Goal: Task Accomplishment & Management: Manage account settings

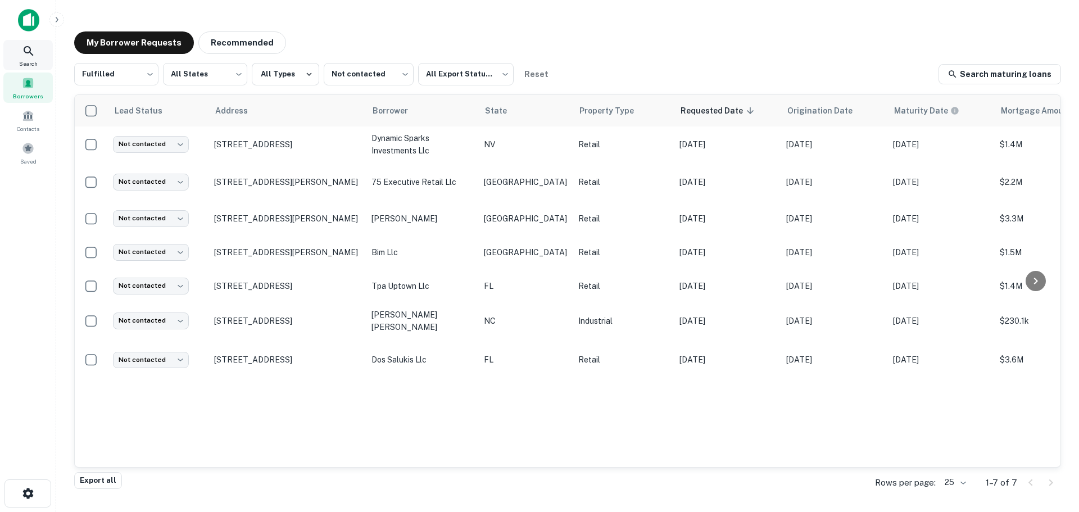
click at [29, 47] on icon at bounding box center [29, 51] width 10 height 10
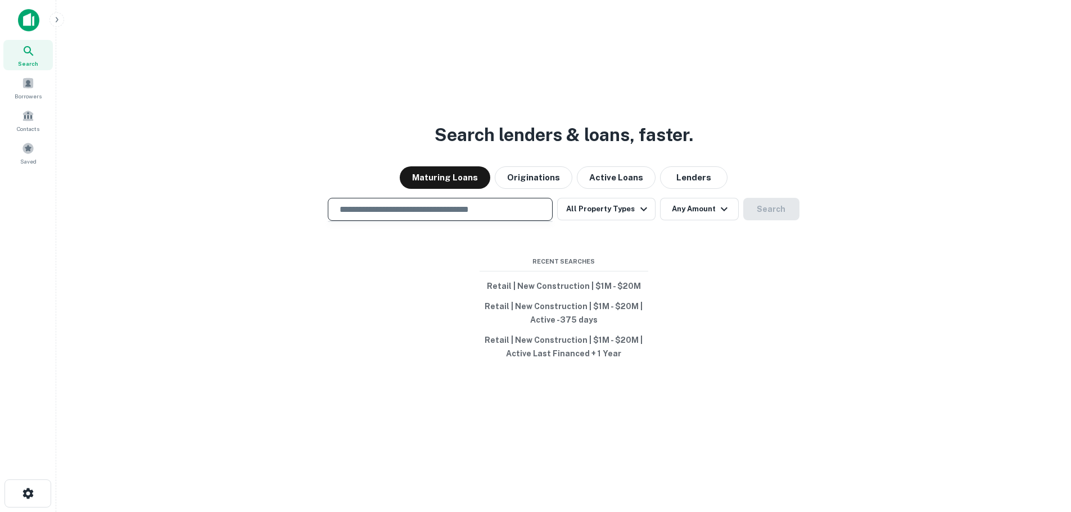
click at [456, 203] on input "text" at bounding box center [440, 209] width 215 height 13
paste input "**********"
type input "**********"
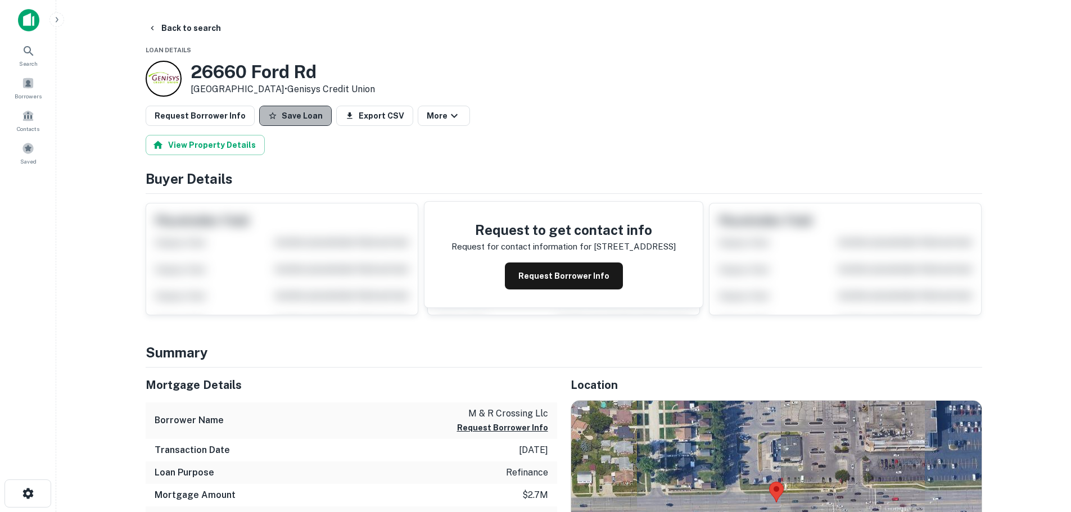
click at [308, 119] on button "Save Loan" at bounding box center [295, 116] width 72 height 20
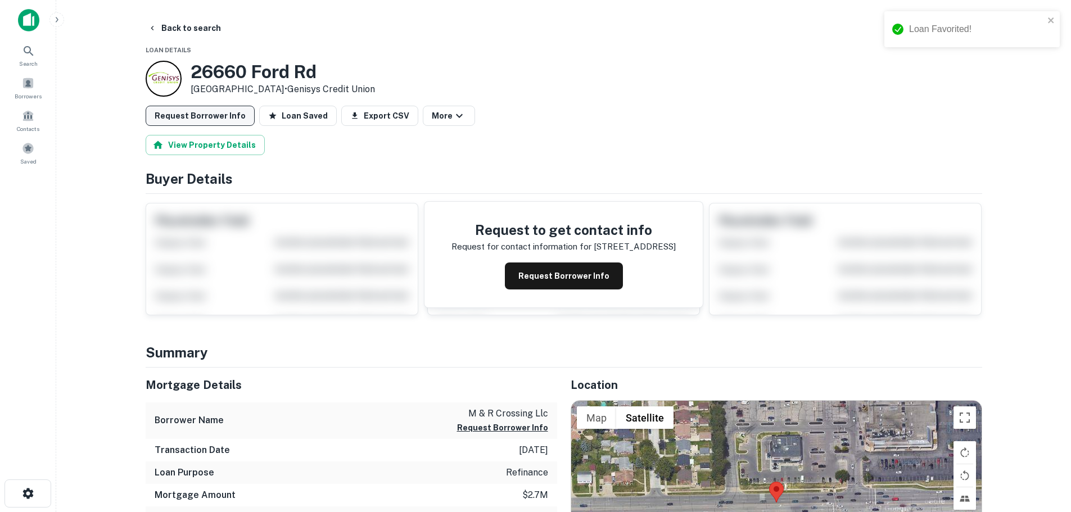
click at [210, 109] on button "Request Borrower Info" at bounding box center [200, 116] width 109 height 20
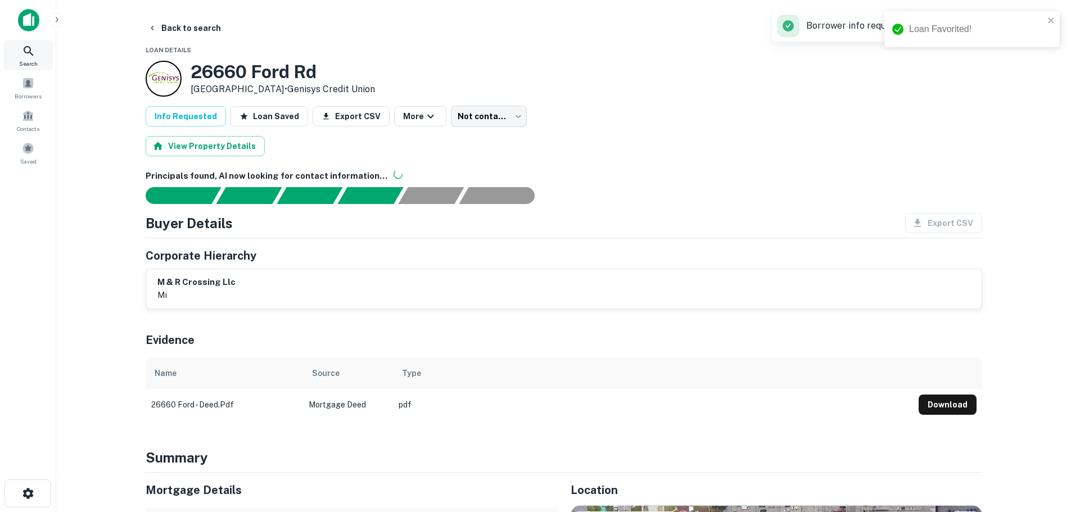
click at [35, 58] on div "Search" at bounding box center [27, 55] width 49 height 30
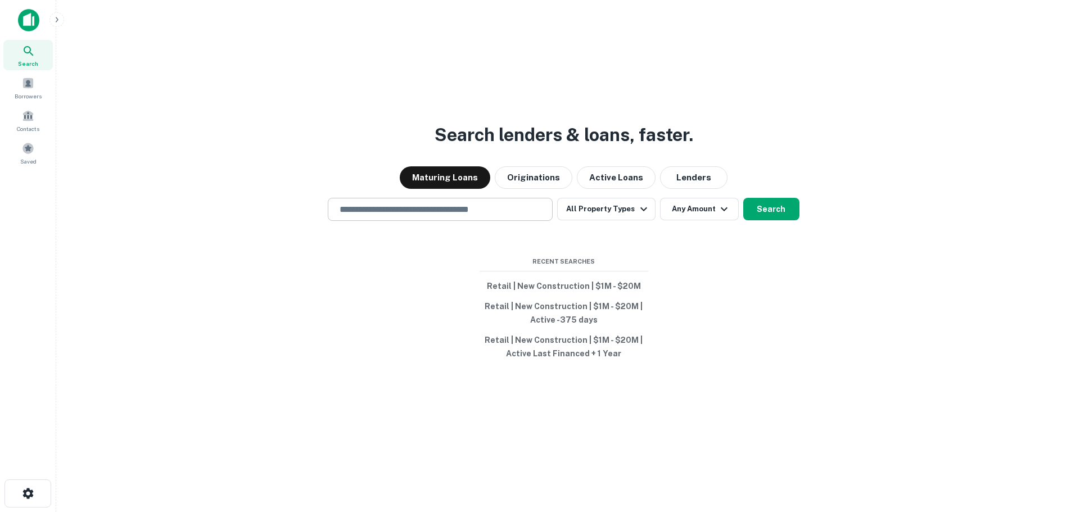
click at [433, 217] on div "​" at bounding box center [440, 209] width 225 height 23
paste input "**********"
type input "**********"
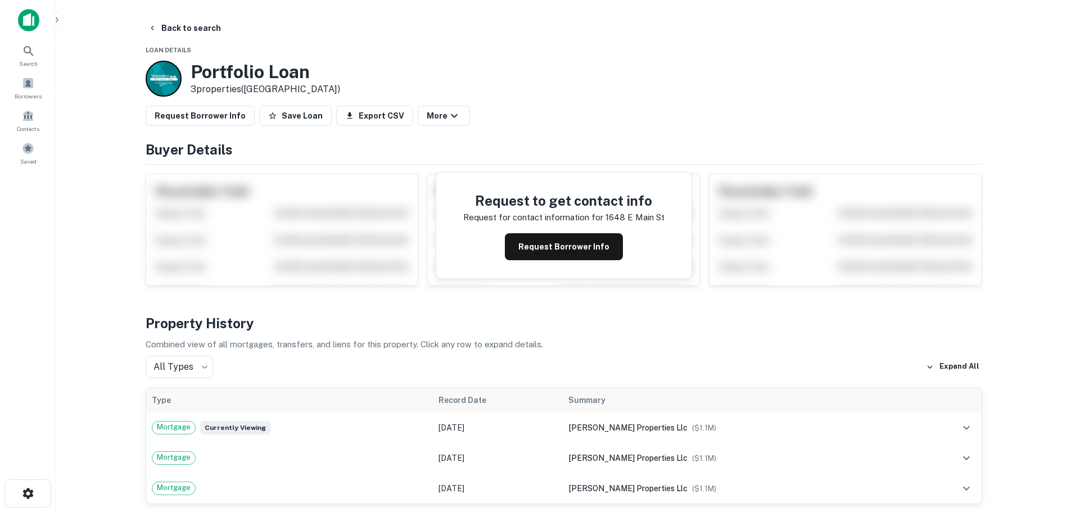
drag, startPoint x: 286, startPoint y: 118, endPoint x: 274, endPoint y: 121, distance: 12.8
click at [283, 118] on button "Save Loan" at bounding box center [295, 116] width 72 height 20
click at [243, 124] on button "Request Borrower Info" at bounding box center [200, 116] width 109 height 20
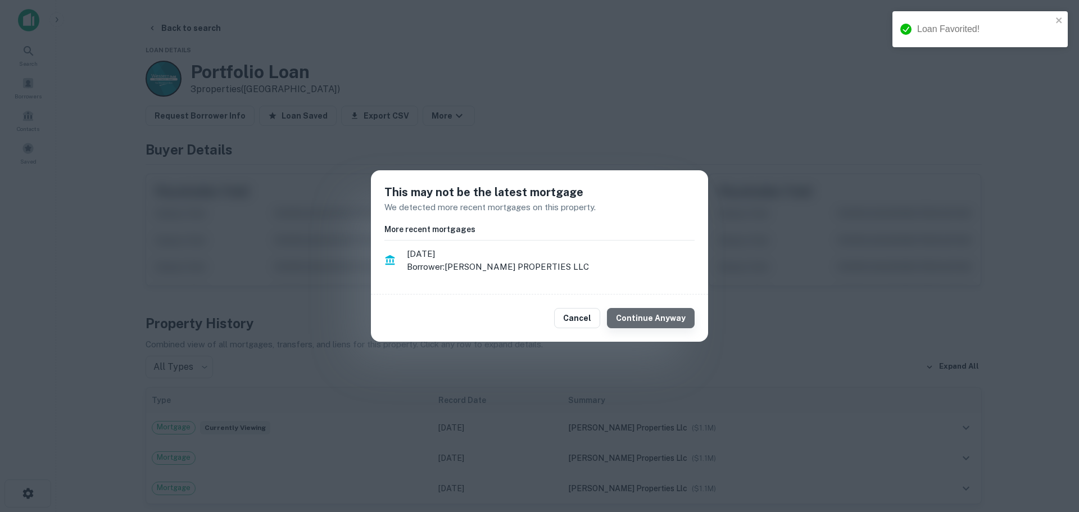
click at [678, 328] on button "Continue Anyway" at bounding box center [651, 318] width 88 height 20
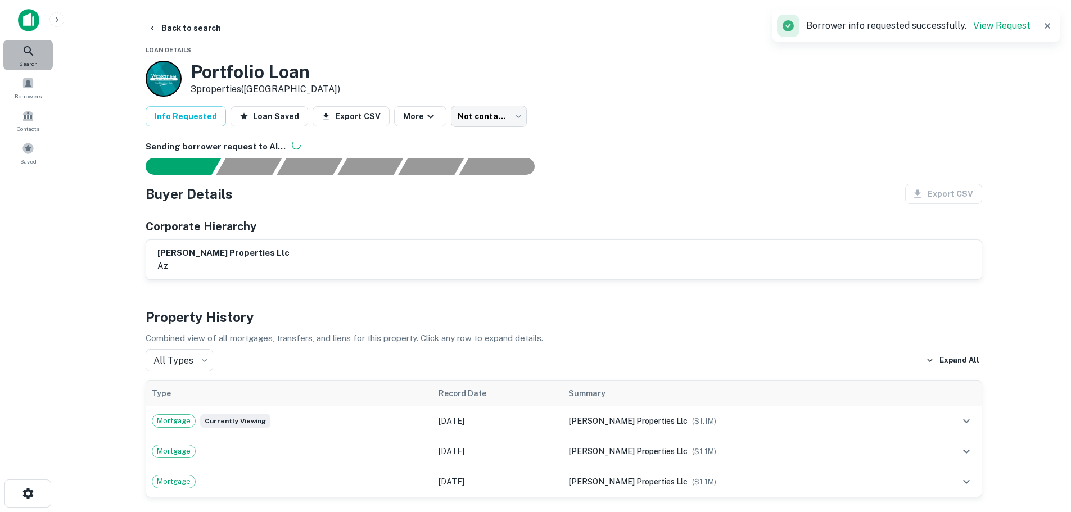
click at [30, 55] on icon at bounding box center [28, 50] width 13 height 13
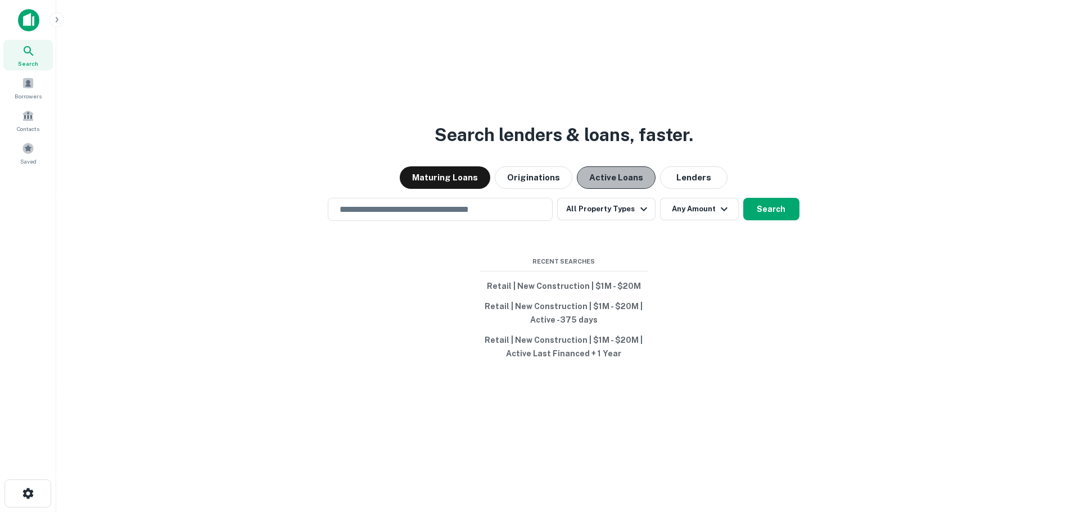
click at [625, 186] on button "Active Loans" at bounding box center [616, 177] width 79 height 22
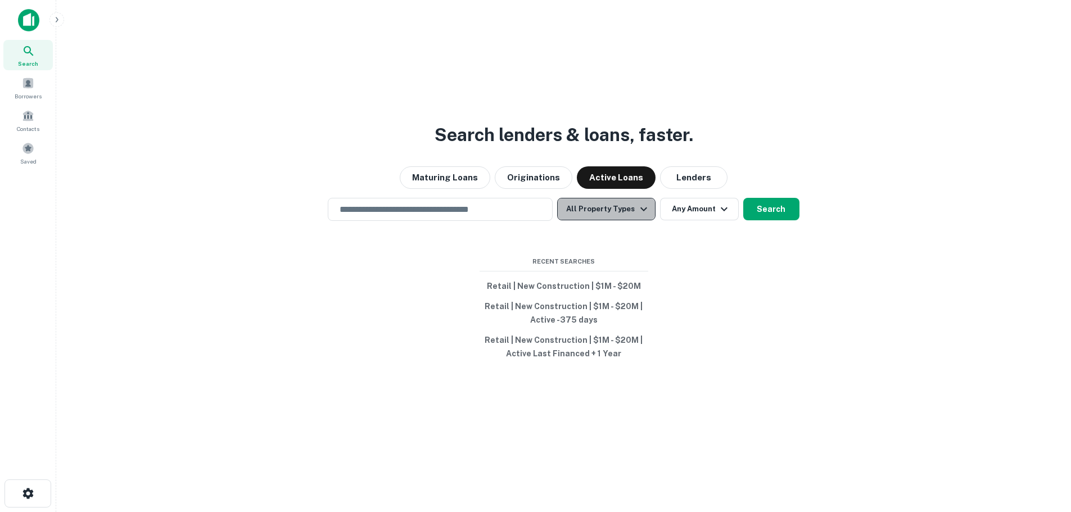
click at [616, 207] on button "All Property Types" at bounding box center [606, 209] width 98 height 22
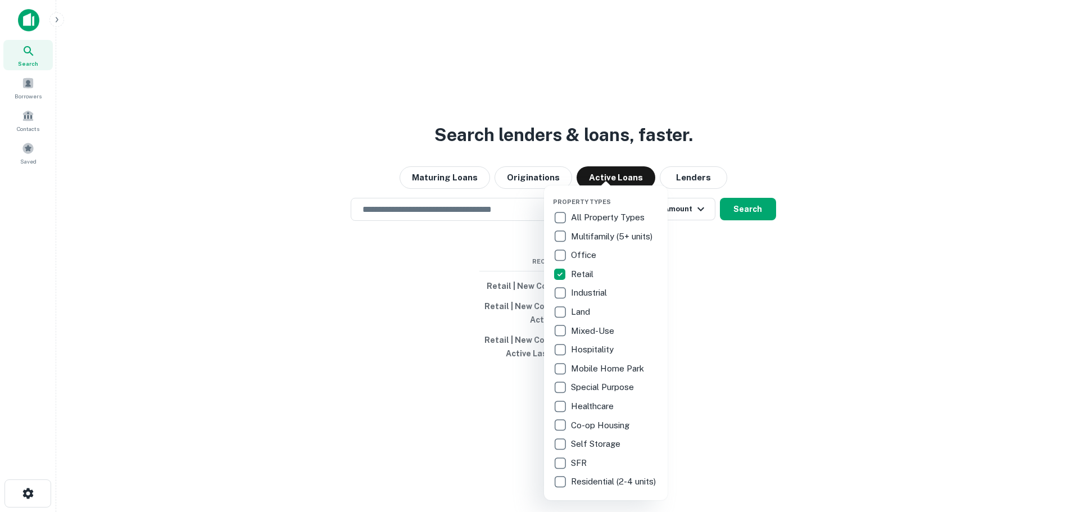
click at [836, 298] on div at bounding box center [539, 256] width 1079 height 512
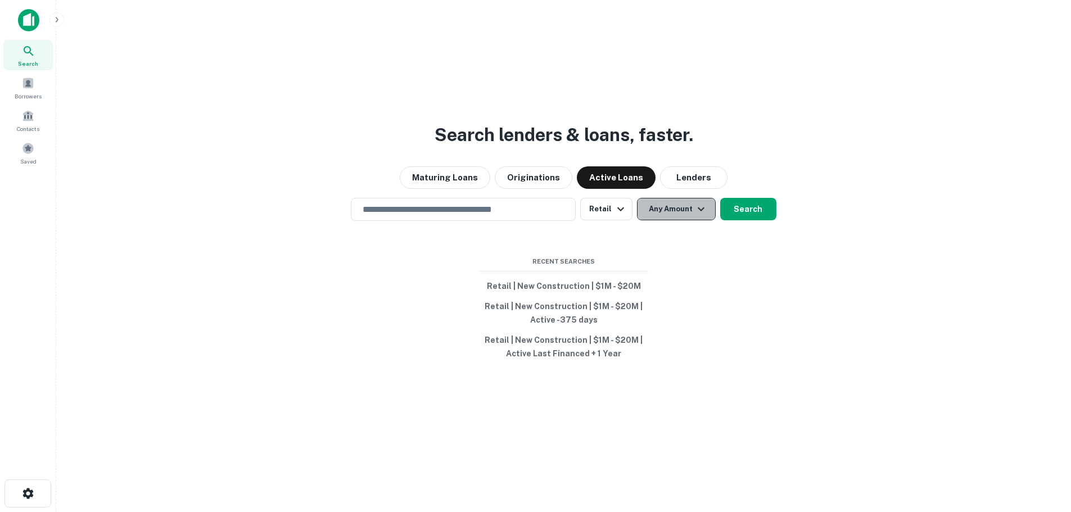
click at [690, 212] on button "Any Amount" at bounding box center [676, 209] width 79 height 22
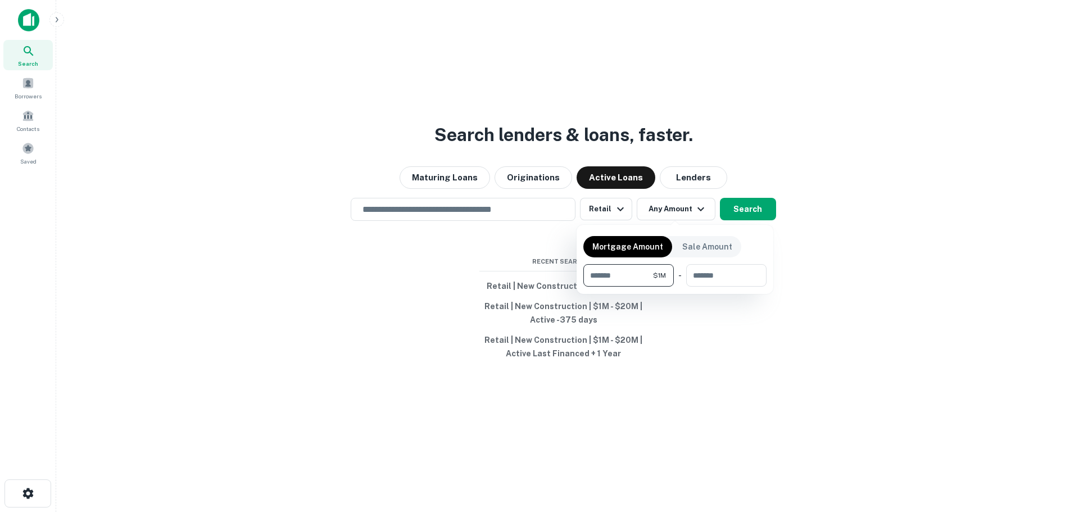
type input "*******"
click at [751, 200] on div at bounding box center [539, 256] width 1079 height 512
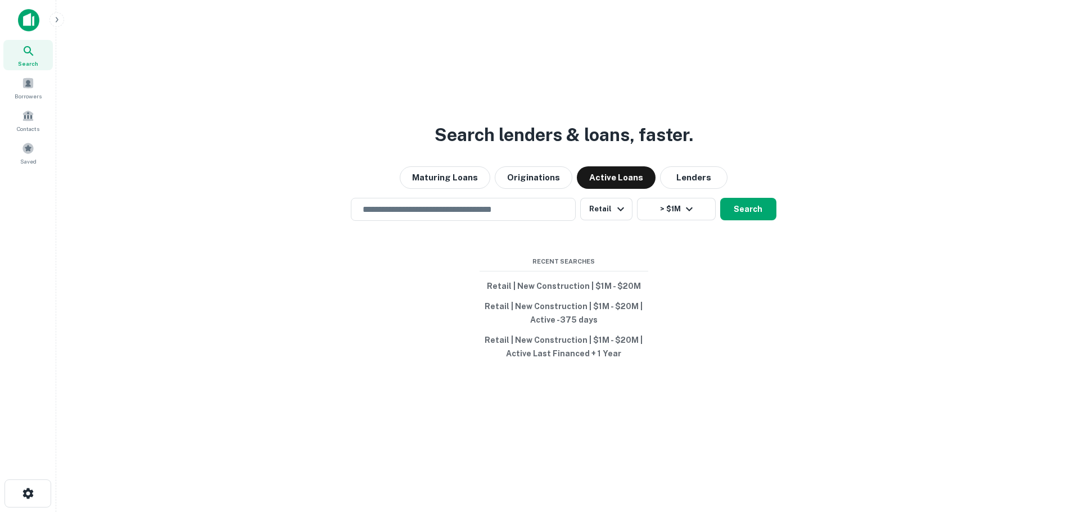
click at [751, 200] on button "Search" at bounding box center [748, 209] width 56 height 22
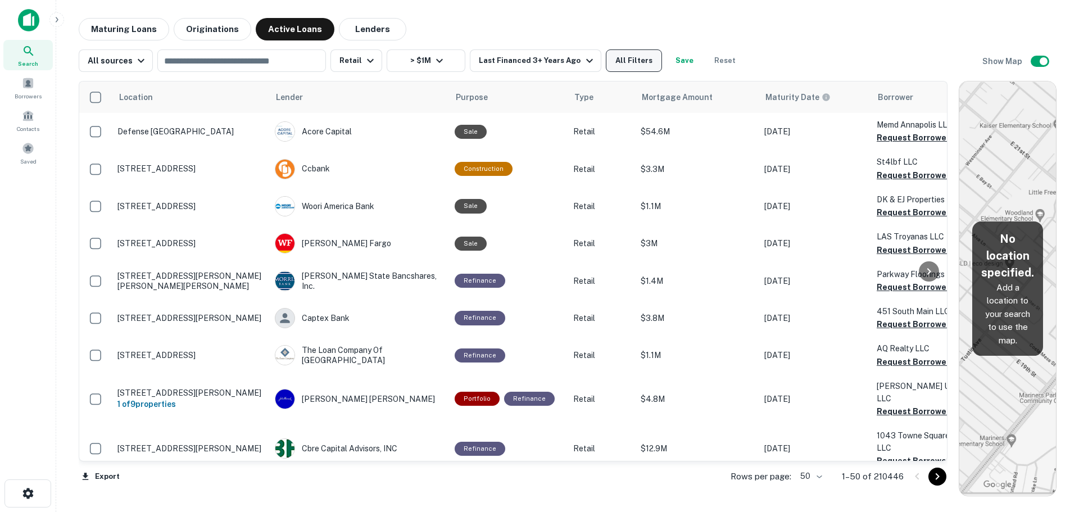
click at [619, 64] on button "All Filters" at bounding box center [634, 60] width 56 height 22
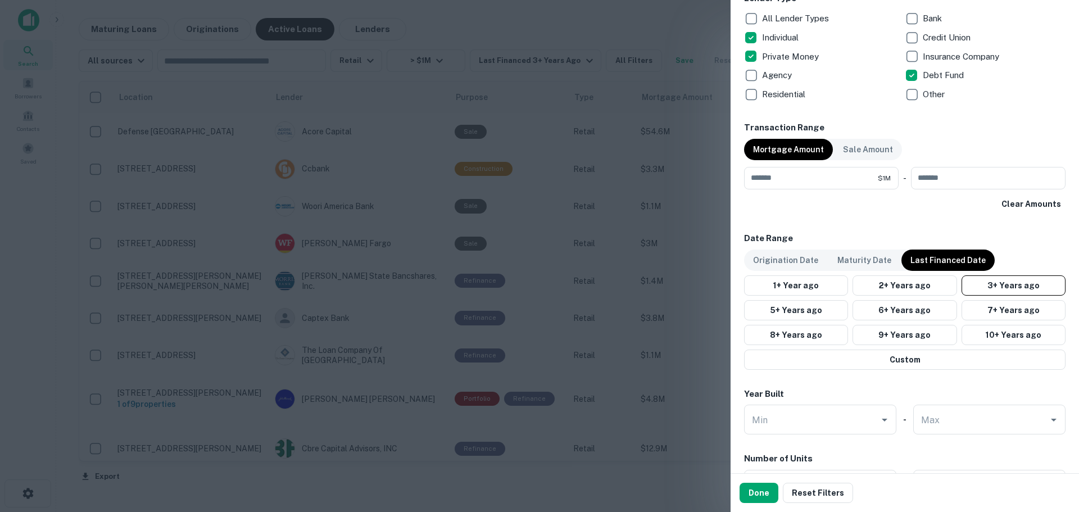
scroll to position [506, 0]
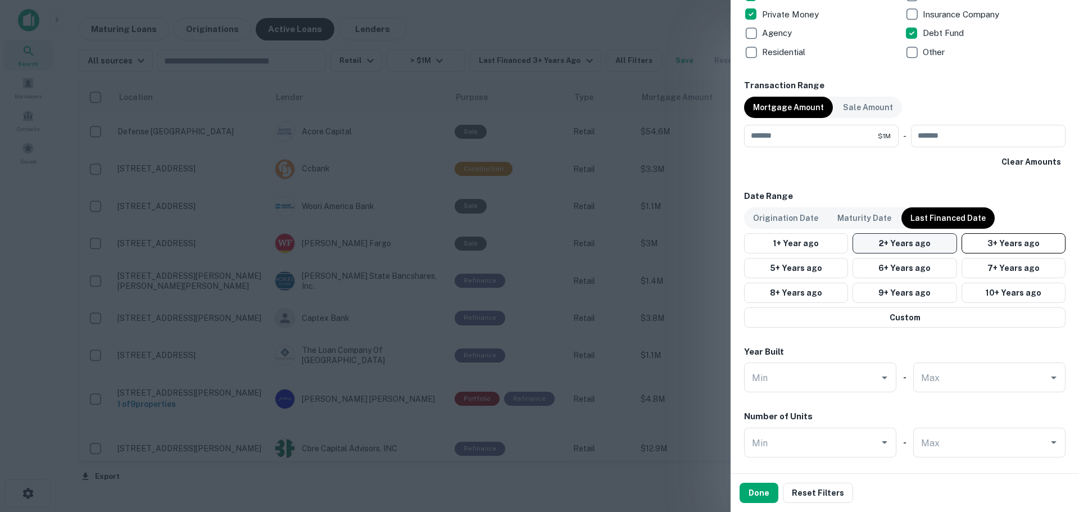
click at [879, 241] on button "2+ Years ago" at bounding box center [905, 243] width 104 height 20
click at [860, 216] on p "Maturity Date" at bounding box center [864, 218] width 54 height 12
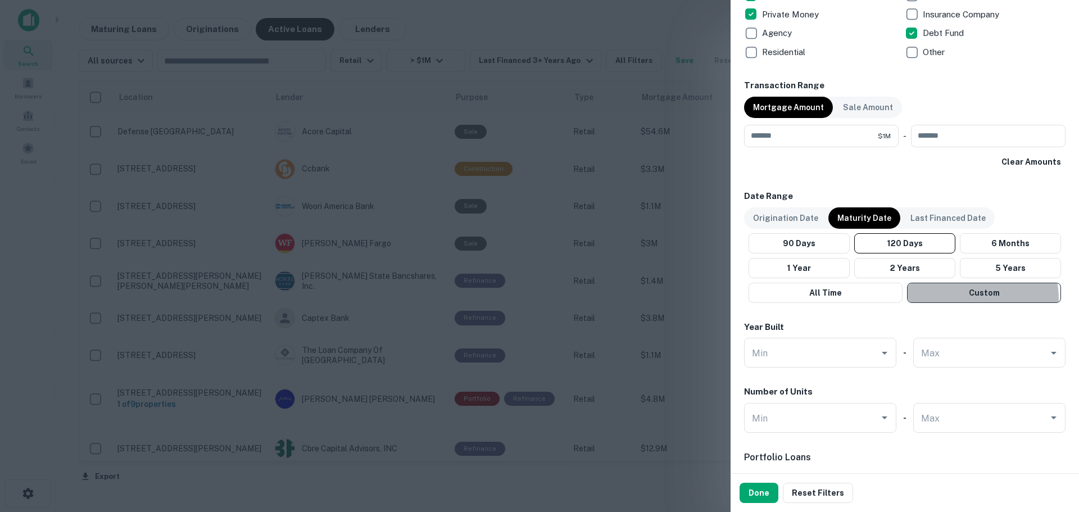
click at [948, 301] on button "Custom" at bounding box center [984, 293] width 154 height 20
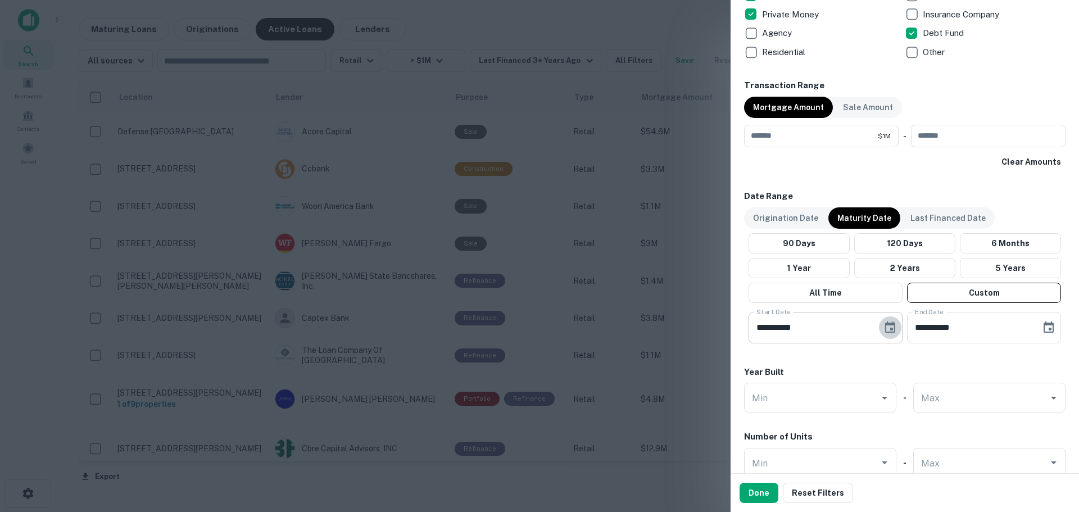
click at [889, 324] on icon "Choose date, selected date is May 18, 2025" at bounding box center [890, 326] width 10 height 11
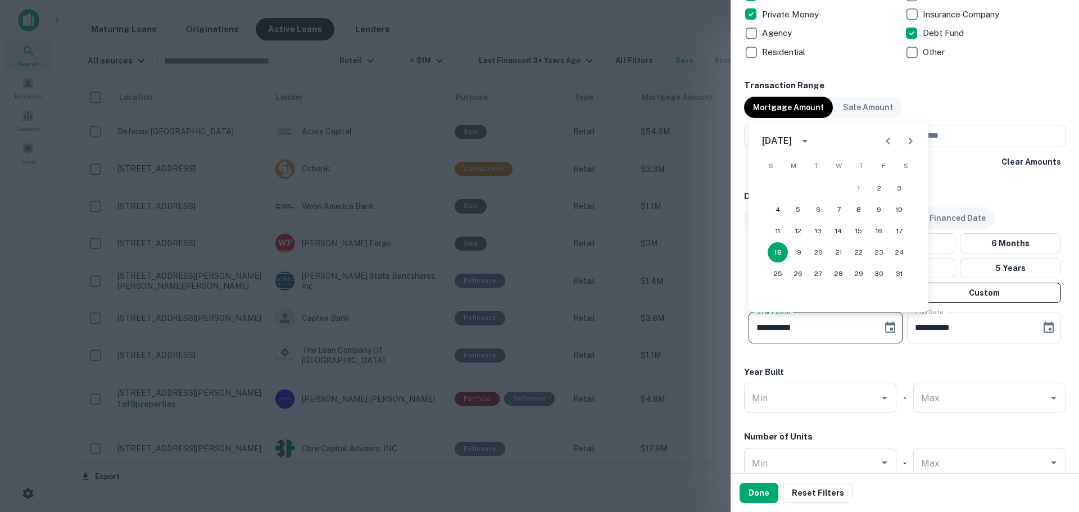
click at [906, 143] on icon "Next month" at bounding box center [910, 140] width 13 height 13
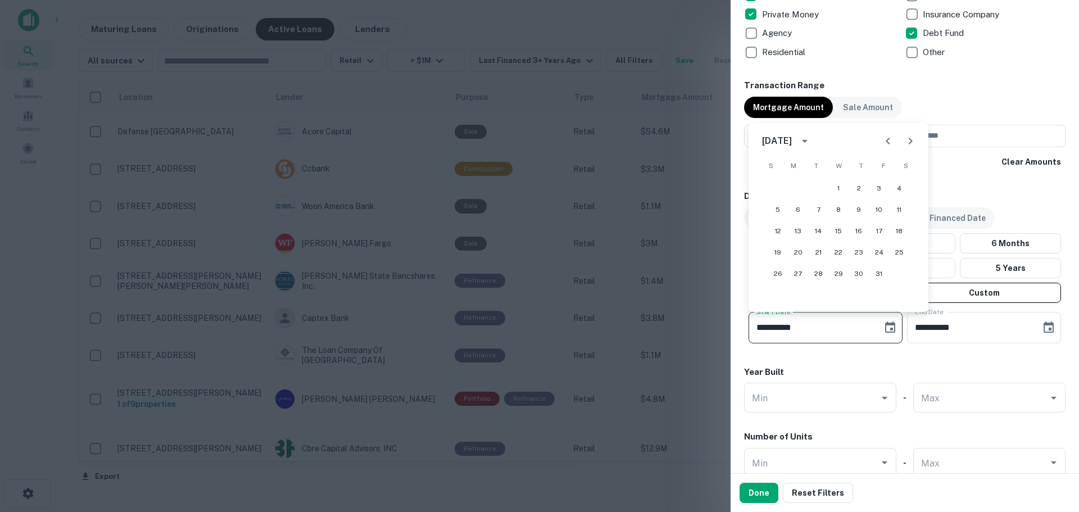
click at [906, 143] on icon "Next month" at bounding box center [910, 140] width 13 height 13
click at [861, 185] on button "1" at bounding box center [859, 188] width 20 height 20
type input "**********"
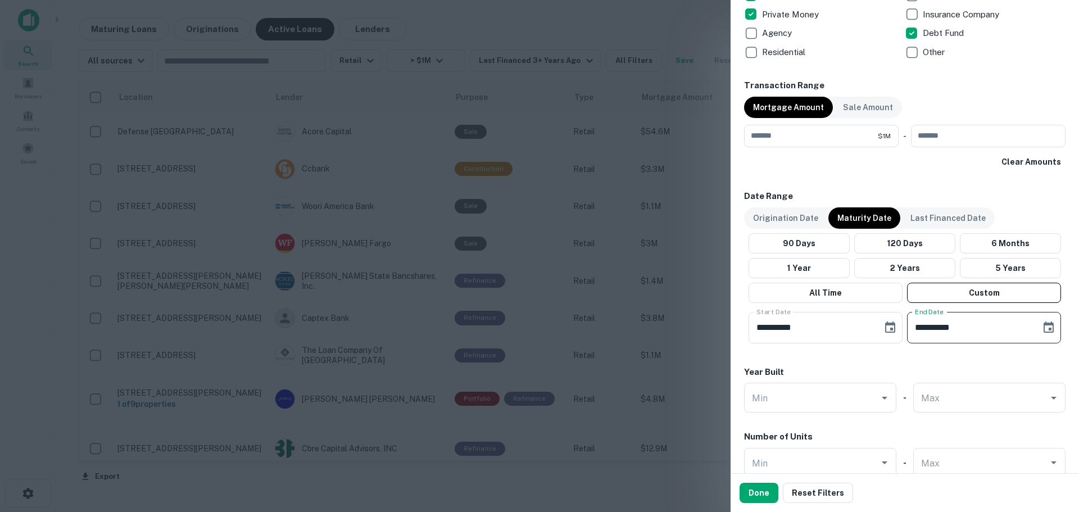
click at [977, 341] on input "**********" at bounding box center [970, 327] width 126 height 31
click at [1053, 324] on div "**********" at bounding box center [904, 327] width 321 height 31
click at [1050, 330] on button "Choose date, selected date is Sep 15, 2025" at bounding box center [1048, 327] width 22 height 22
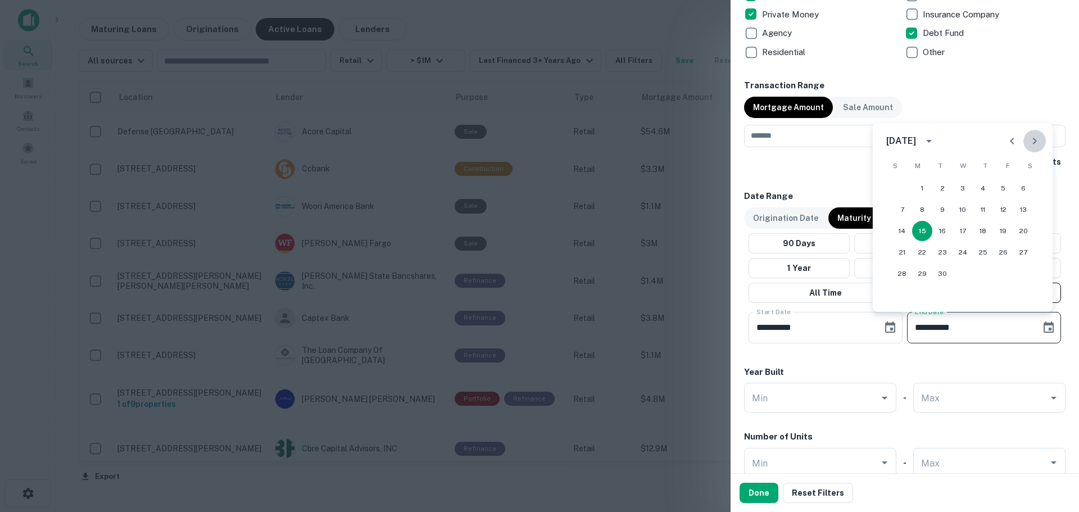
click at [1030, 147] on icon "Next month" at bounding box center [1034, 140] width 13 height 13
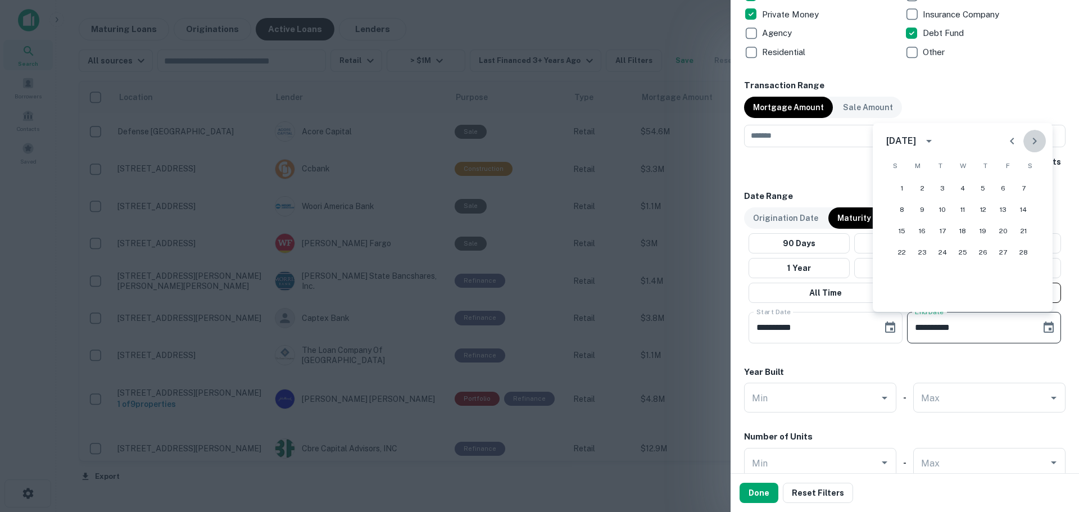
click at [1030, 147] on icon "Next month" at bounding box center [1034, 140] width 13 height 13
click at [901, 183] on button "1" at bounding box center [902, 188] width 20 height 20
type input "**********"
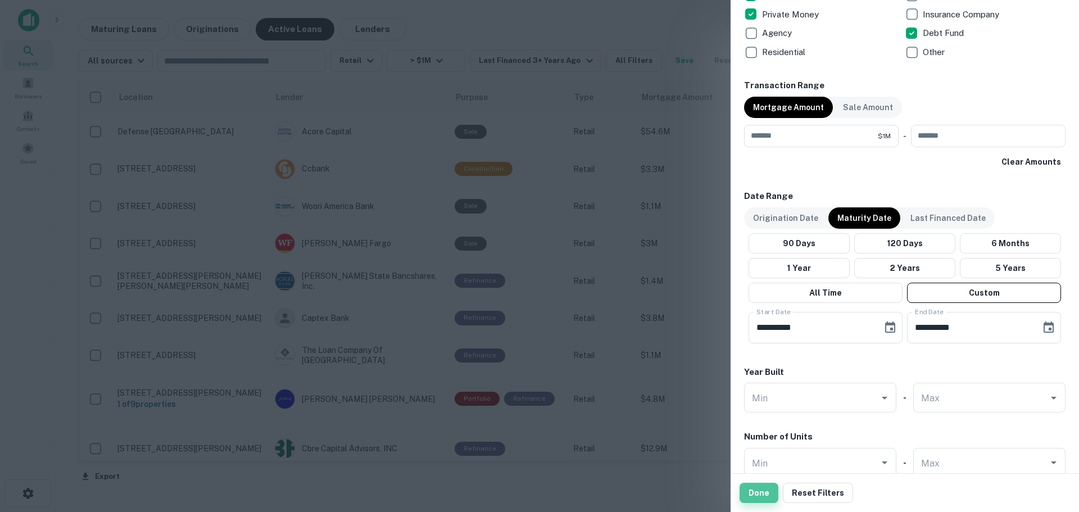
click at [770, 497] on button "Done" at bounding box center [759, 493] width 39 height 20
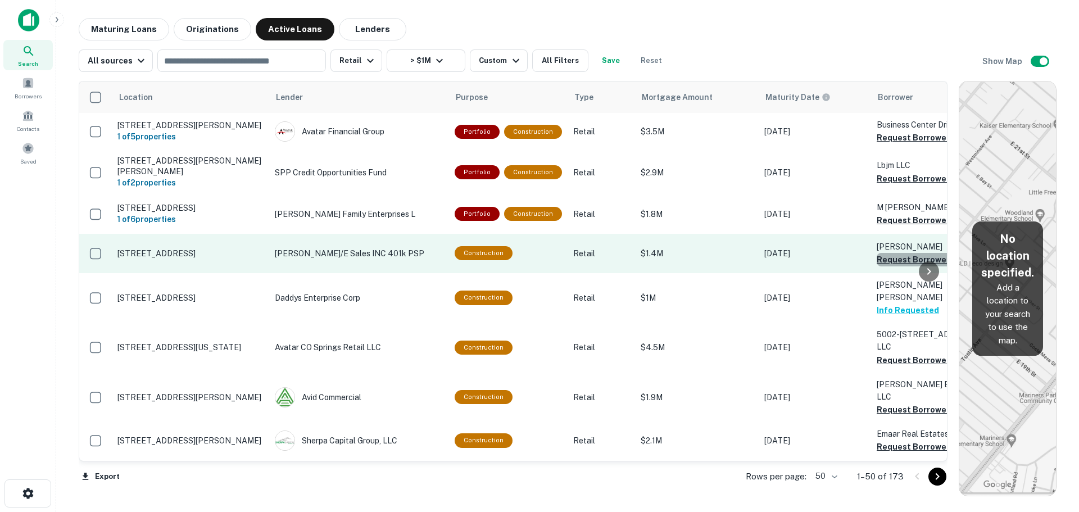
click at [897, 266] on button "Request Borrower Info" at bounding box center [922, 259] width 91 height 13
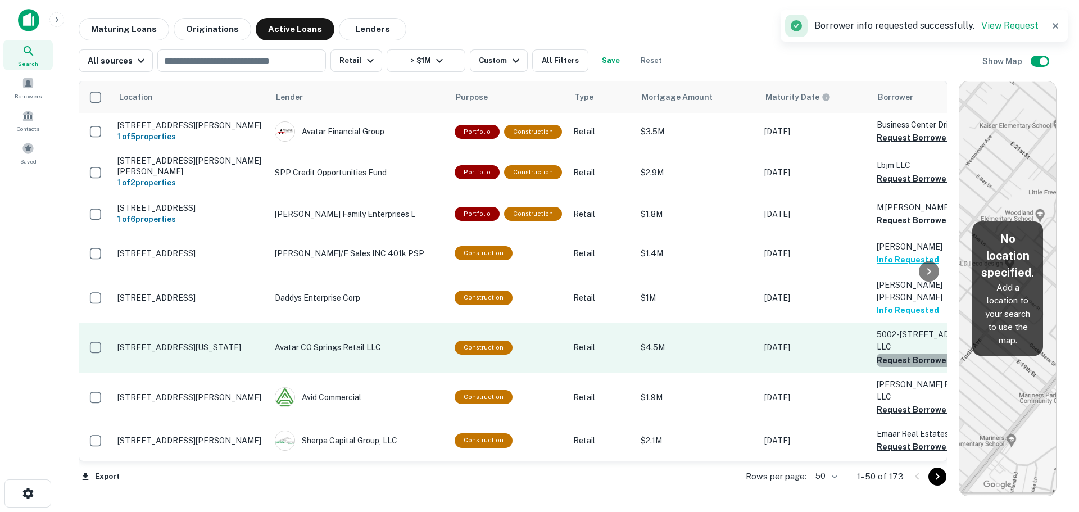
click at [899, 356] on button "Request Borrower Info" at bounding box center [922, 359] width 91 height 13
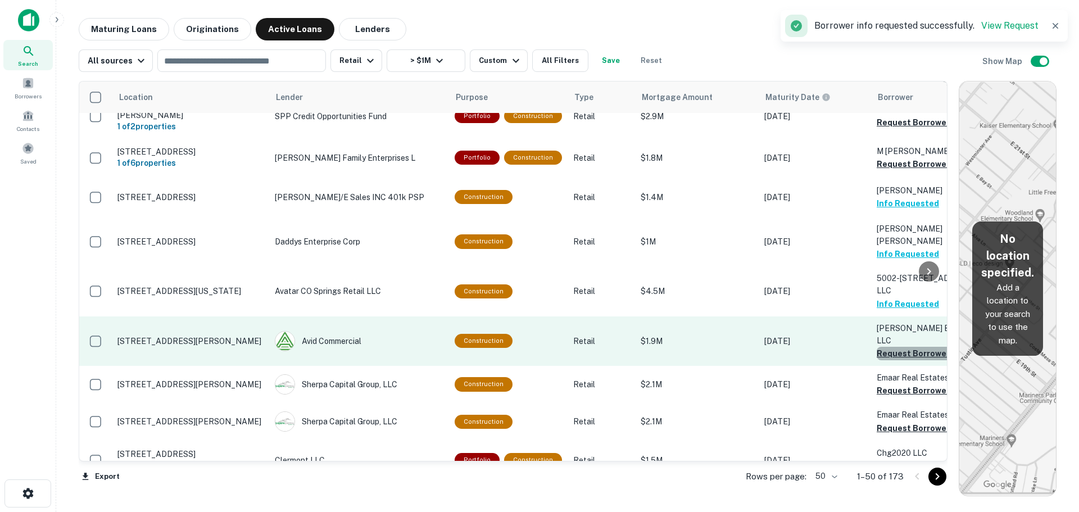
click at [892, 347] on button "Request Borrower Info" at bounding box center [922, 353] width 91 height 13
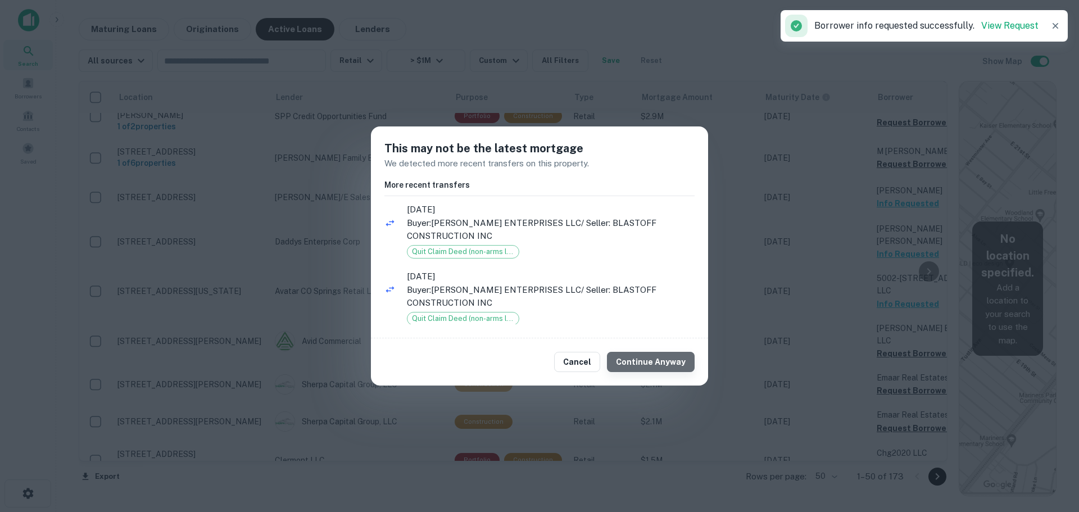
click at [658, 360] on button "Continue Anyway" at bounding box center [651, 362] width 88 height 20
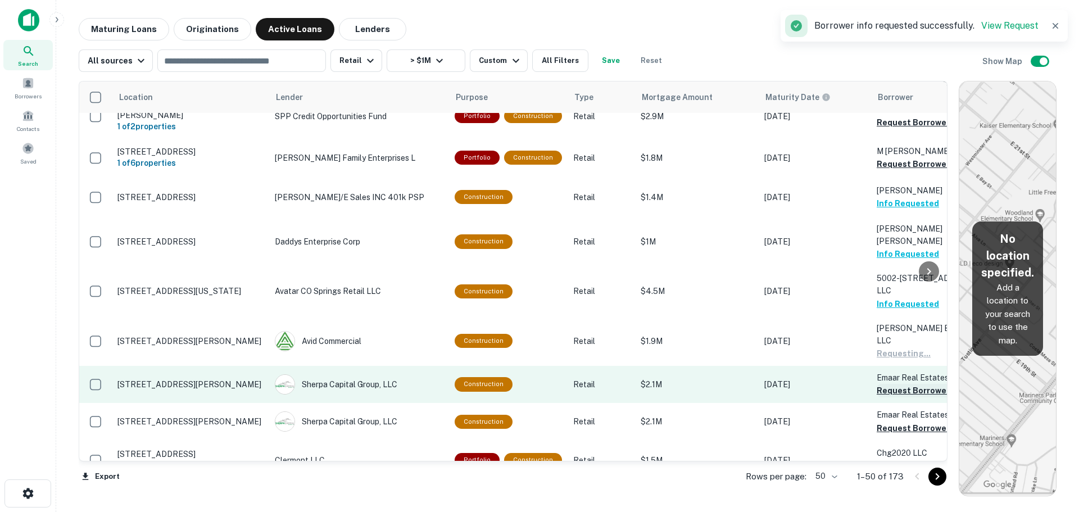
click at [904, 384] on button "Request Borrower Info" at bounding box center [922, 390] width 91 height 13
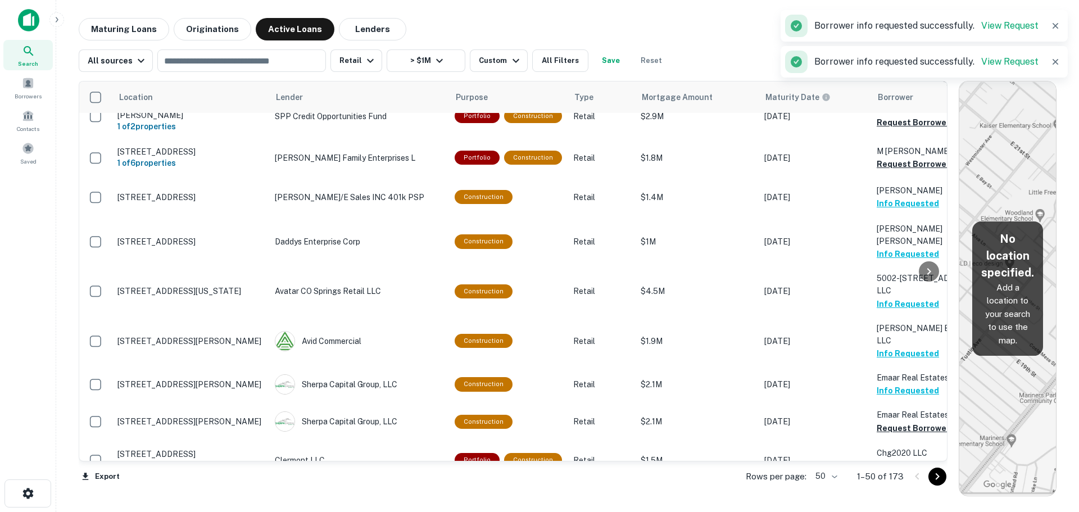
click at [936, 416] on div at bounding box center [929, 270] width 22 height 379
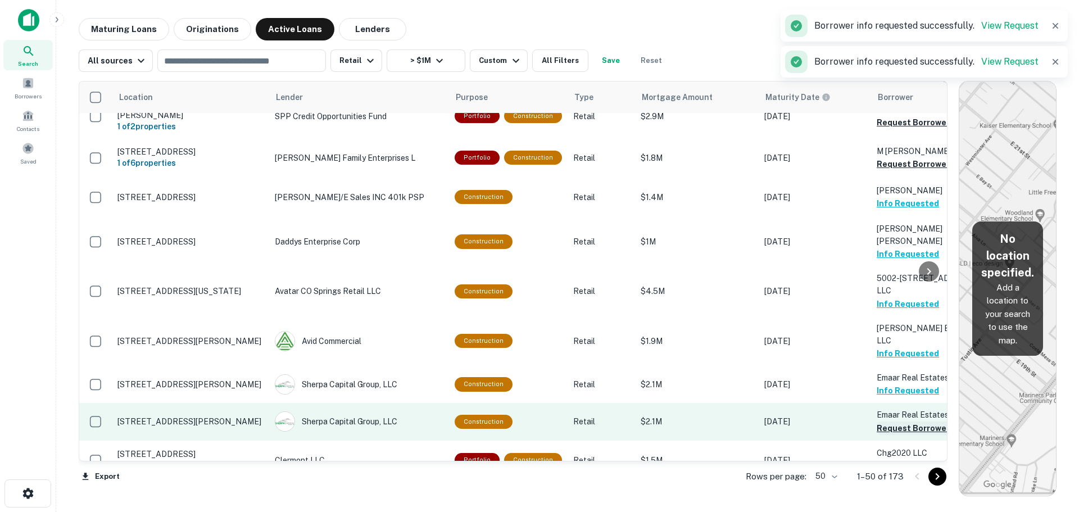
click at [912, 421] on button "Request Borrower Info" at bounding box center [922, 427] width 91 height 13
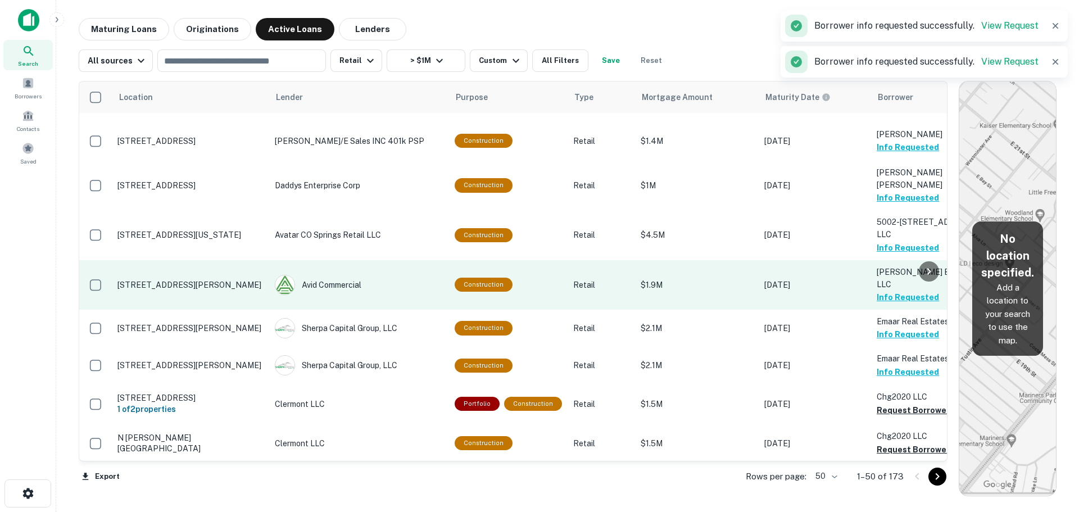
scroll to position [169, 0]
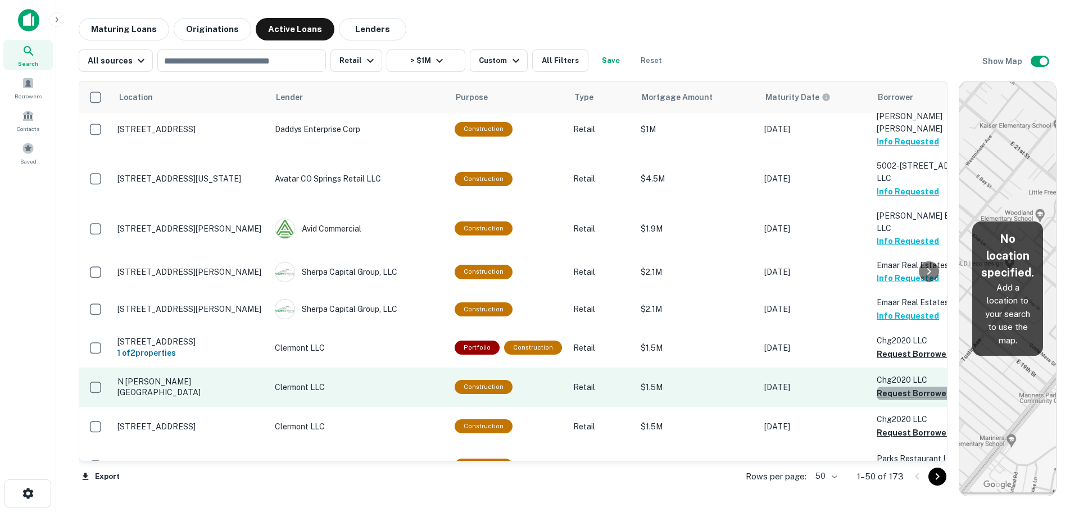
click at [892, 387] on button "Request Borrower Info" at bounding box center [922, 393] width 91 height 13
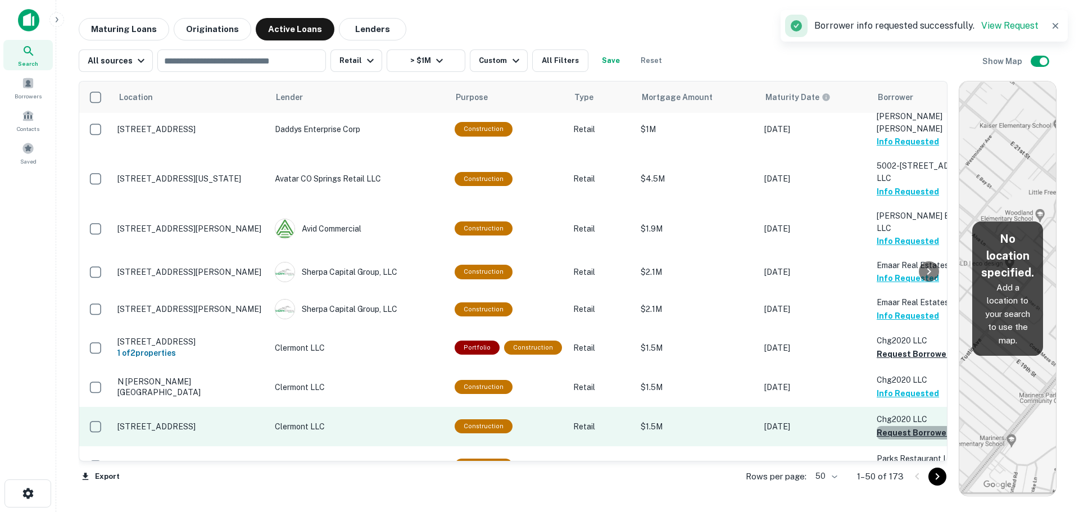
click at [897, 426] on button "Request Borrower Info" at bounding box center [922, 432] width 91 height 13
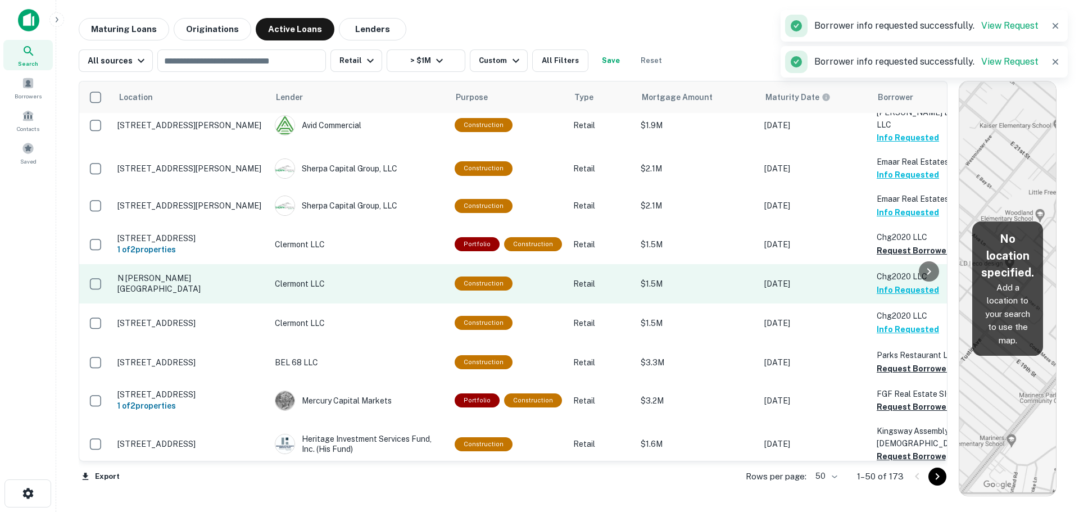
scroll to position [281, 0]
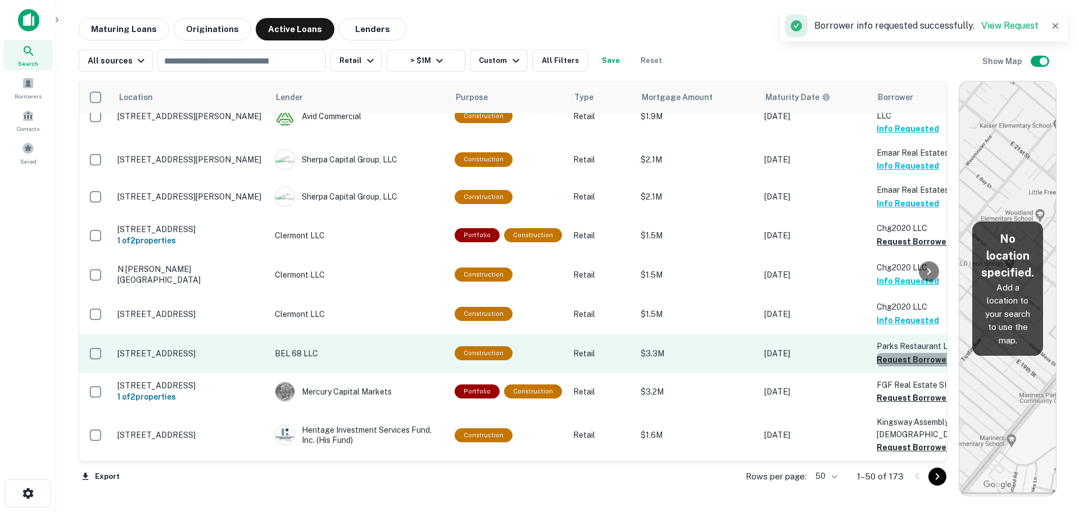
click at [902, 353] on button "Request Borrower Info" at bounding box center [922, 359] width 91 height 13
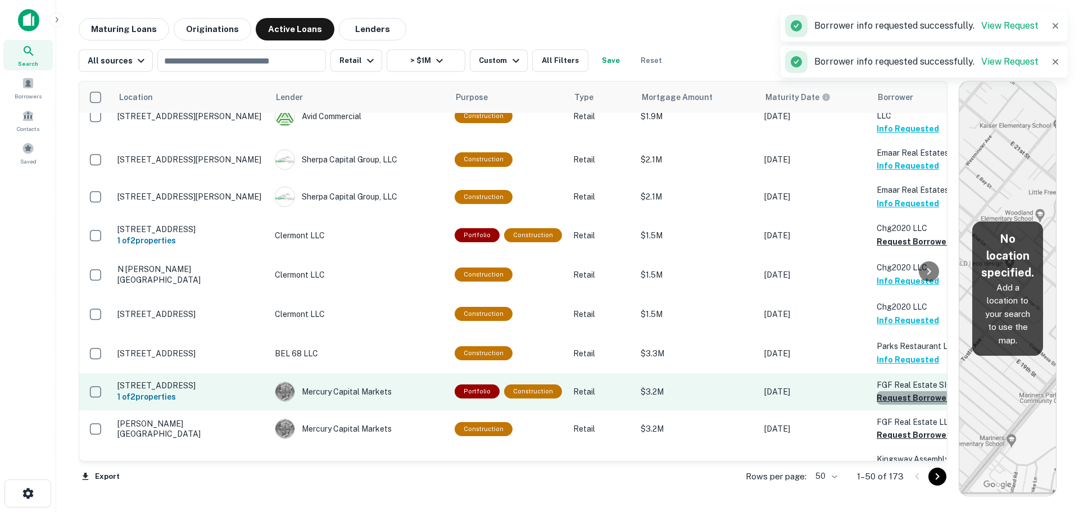
click at [903, 391] on button "Request Borrower Info" at bounding box center [922, 397] width 91 height 13
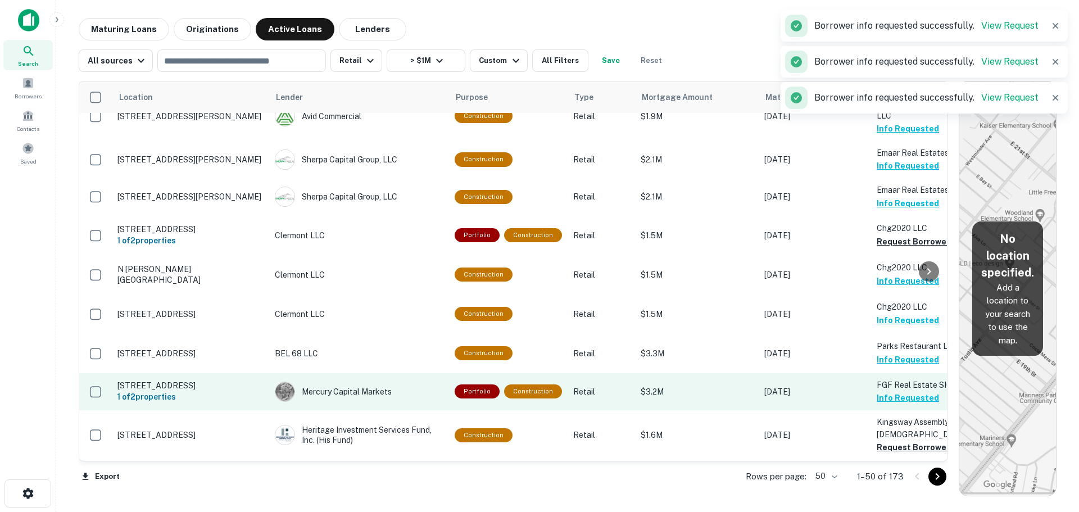
scroll to position [337, 0]
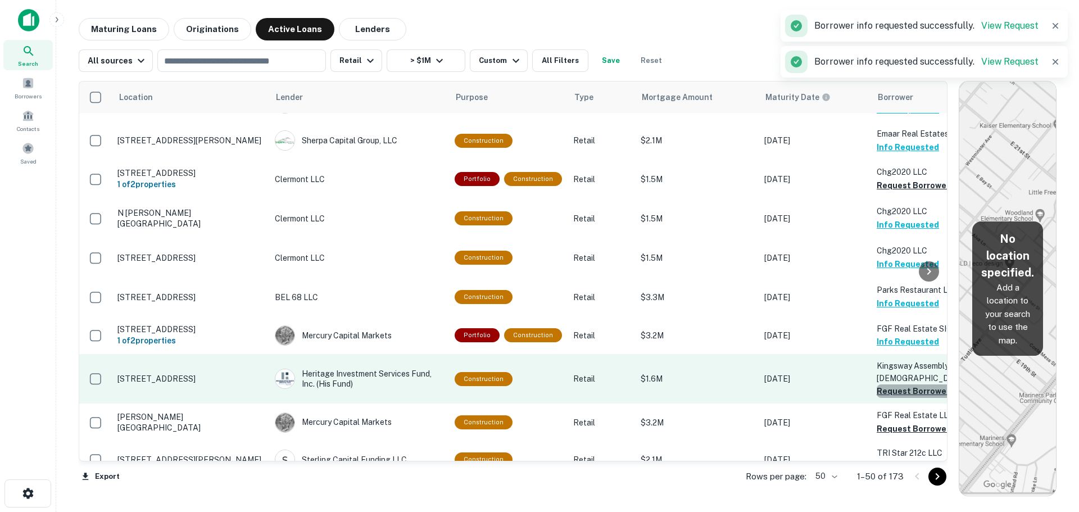
click at [892, 384] on button "Request Borrower Info" at bounding box center [922, 390] width 91 height 13
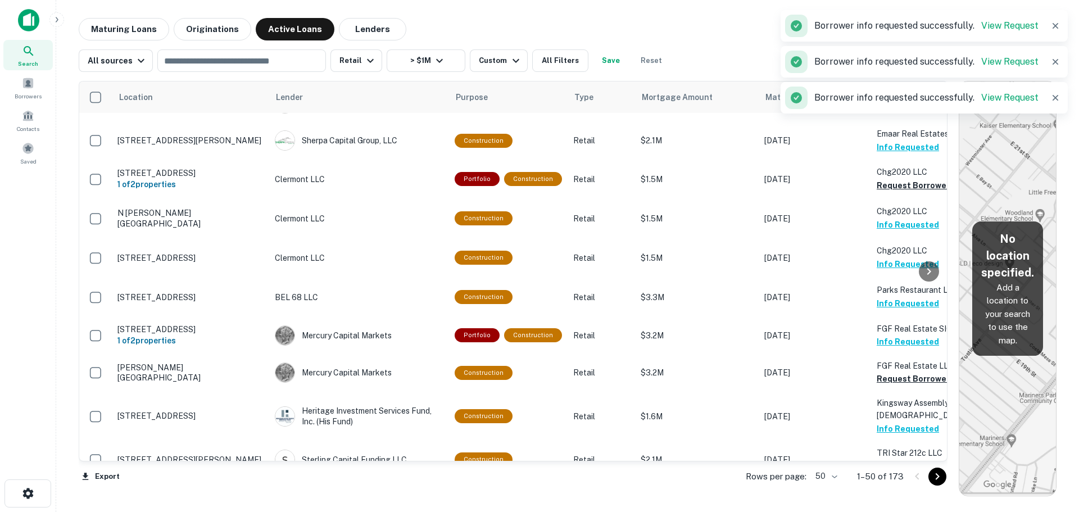
click at [897, 397] on p "Kingsway Assembly Of GOD" at bounding box center [933, 409] width 112 height 25
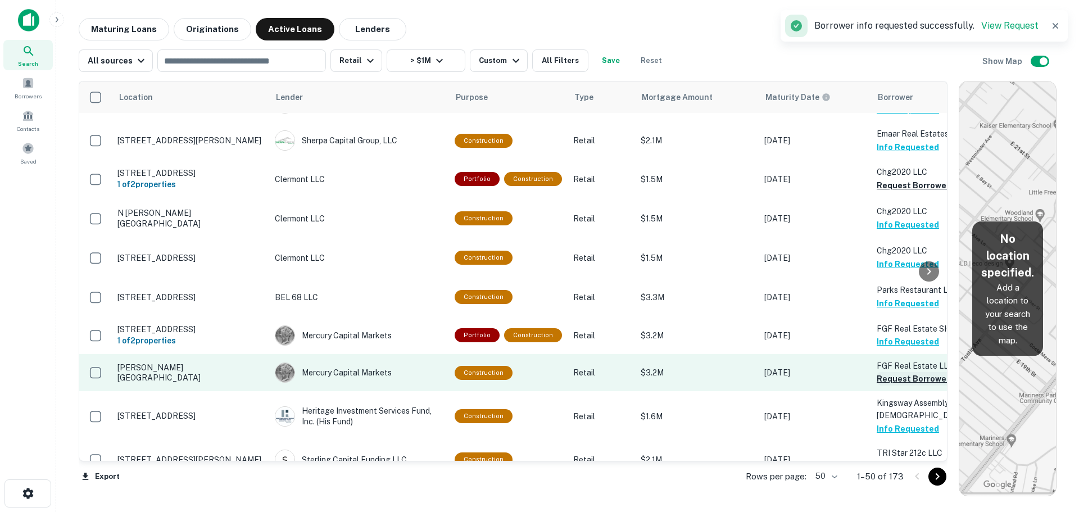
click at [889, 372] on button "Request Borrower Info" at bounding box center [922, 378] width 91 height 13
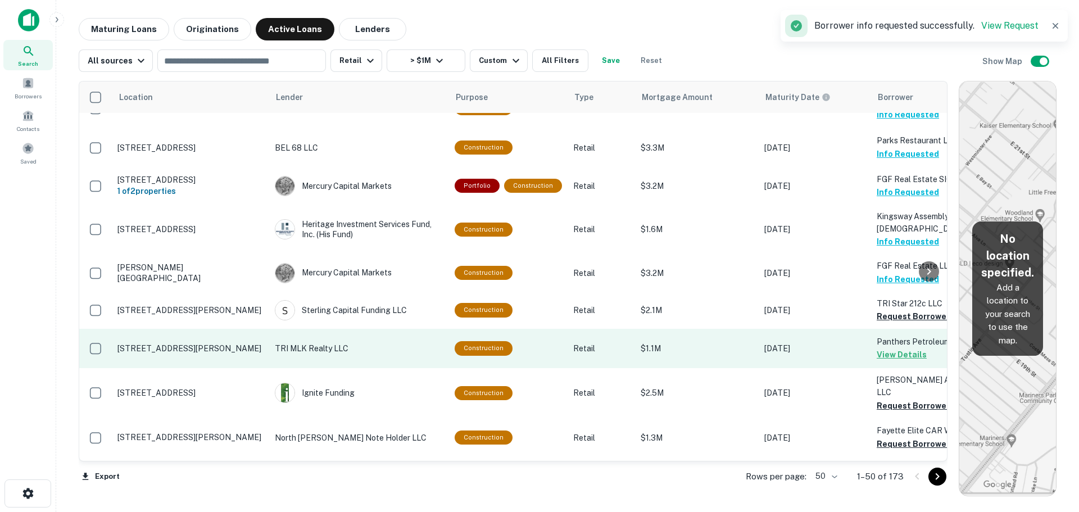
scroll to position [506, 0]
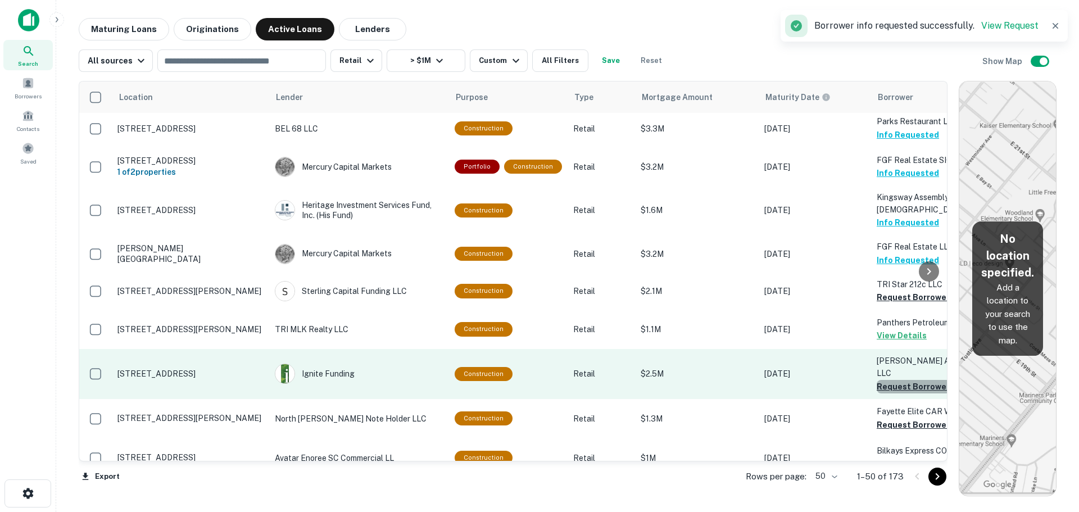
click at [900, 380] on button "Request Borrower Info" at bounding box center [922, 386] width 91 height 13
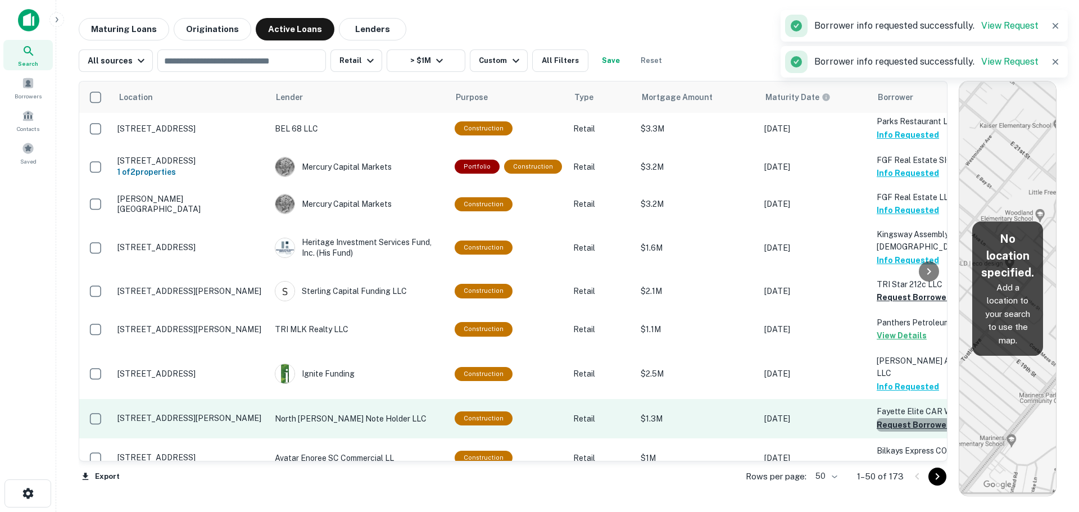
click at [909, 418] on button "Request Borrower Info" at bounding box center [922, 424] width 91 height 13
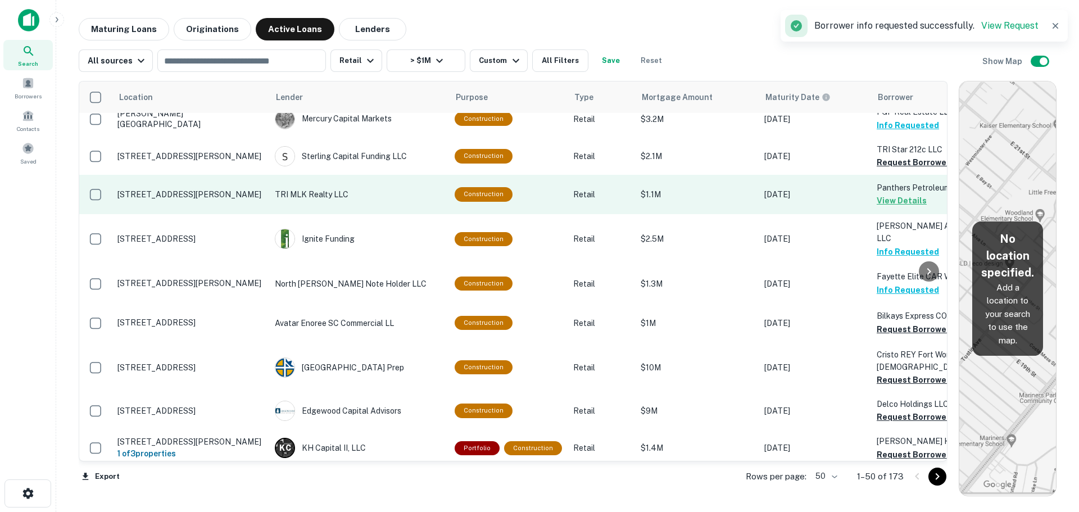
scroll to position [674, 0]
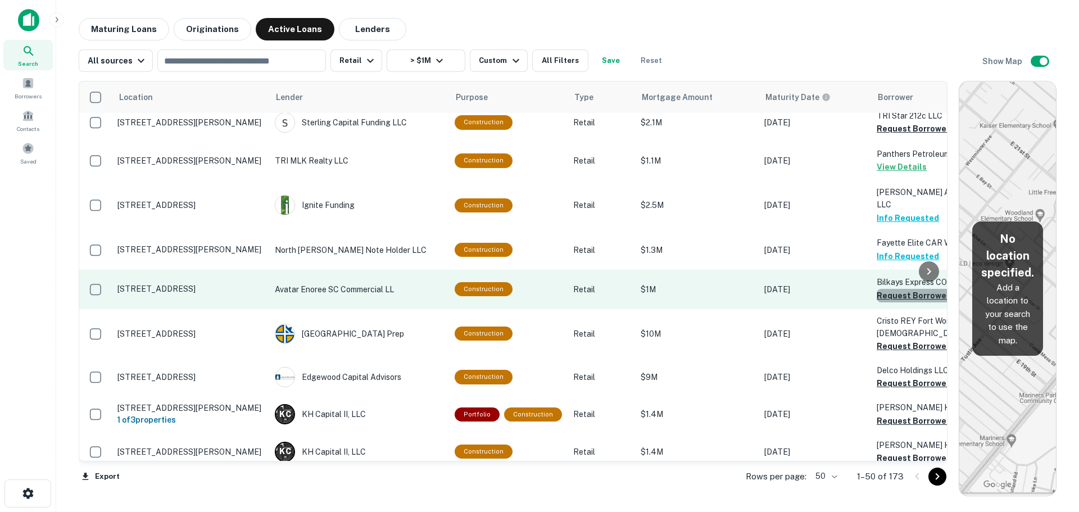
click at [887, 289] on button "Request Borrower Info" at bounding box center [922, 295] width 91 height 13
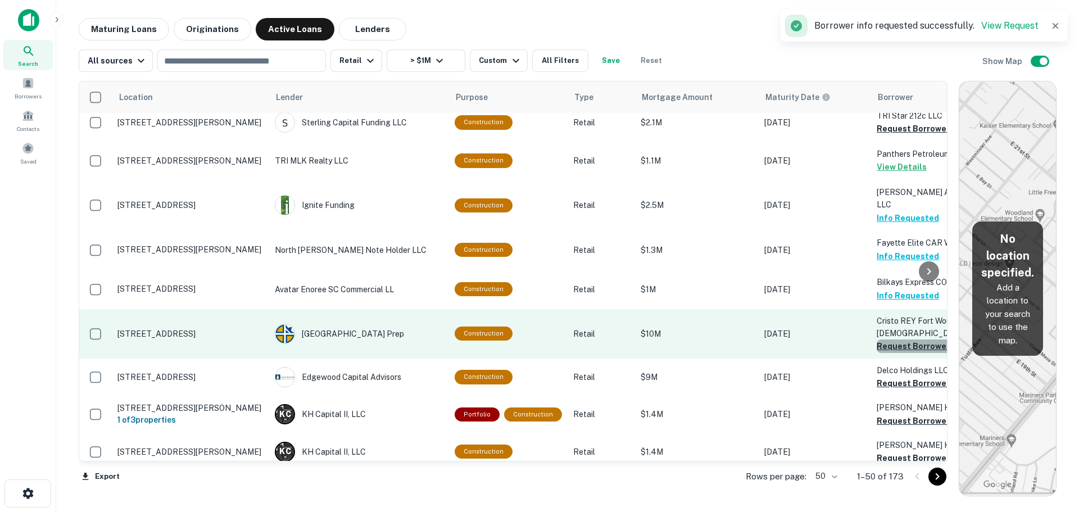
click at [877, 339] on button "Request Borrower Info" at bounding box center [922, 345] width 91 height 13
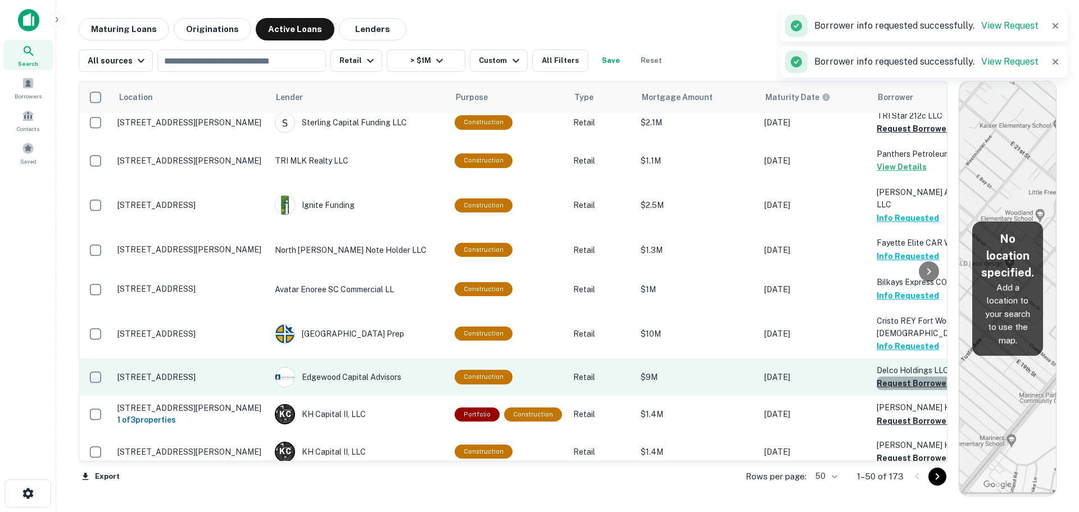
click at [881, 377] on button "Request Borrower Info" at bounding box center [922, 383] width 91 height 13
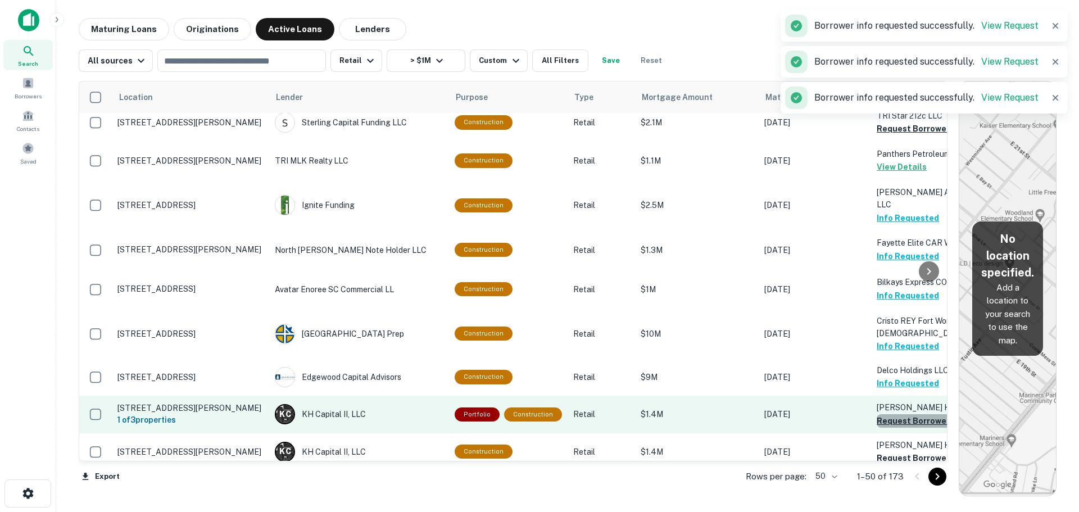
click at [896, 414] on button "Request Borrower Info" at bounding box center [922, 420] width 91 height 13
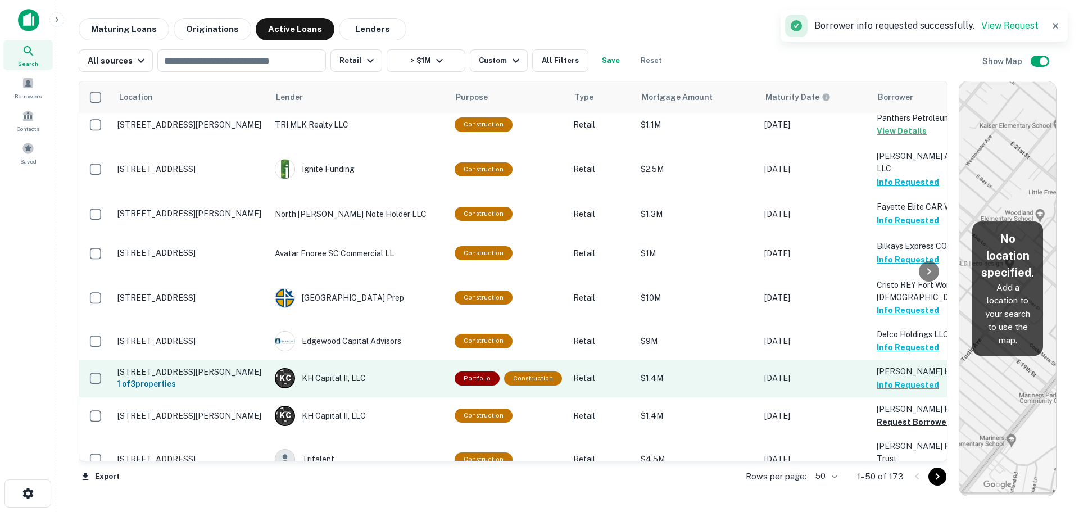
scroll to position [731, 0]
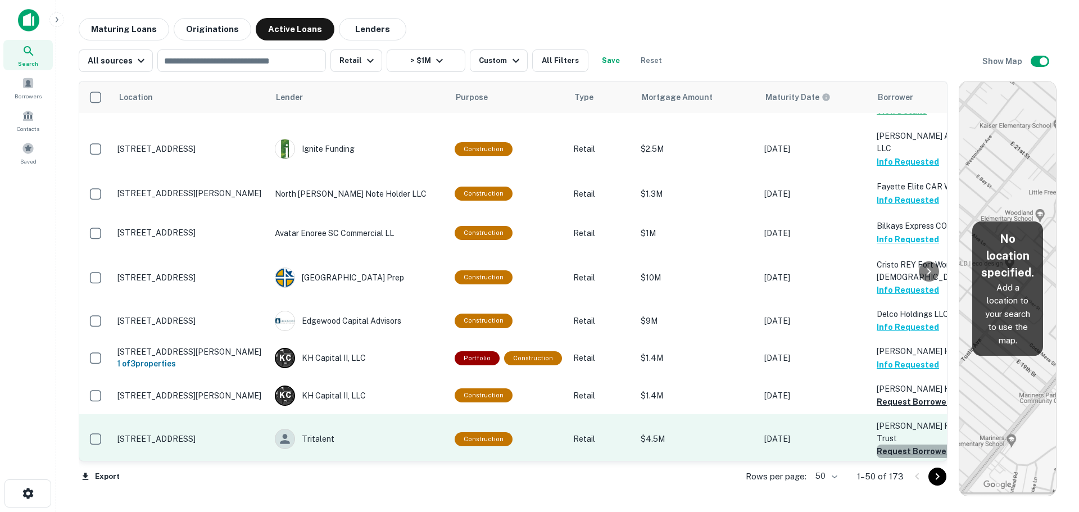
click at [894, 445] on button "Request Borrower Info" at bounding box center [922, 451] width 91 height 13
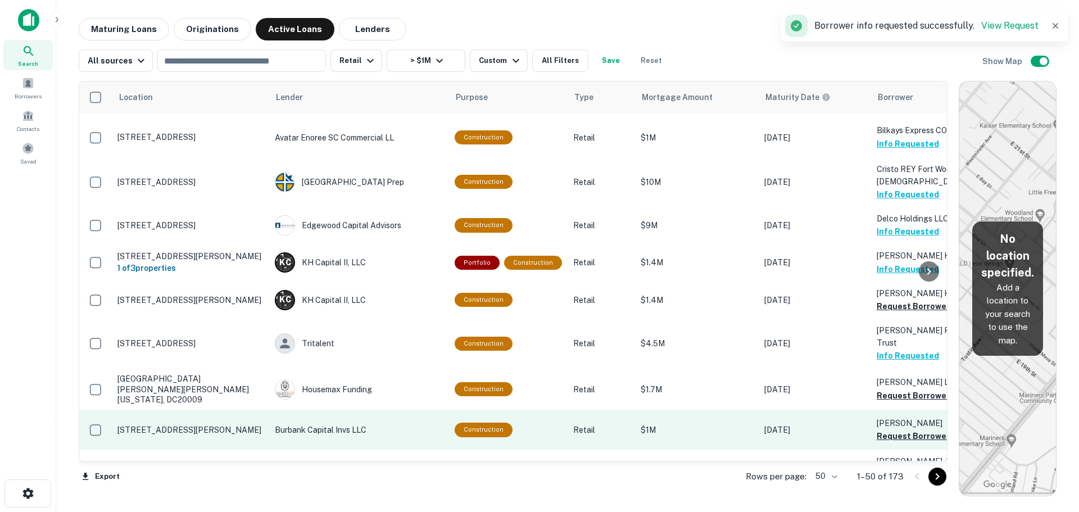
scroll to position [843, 0]
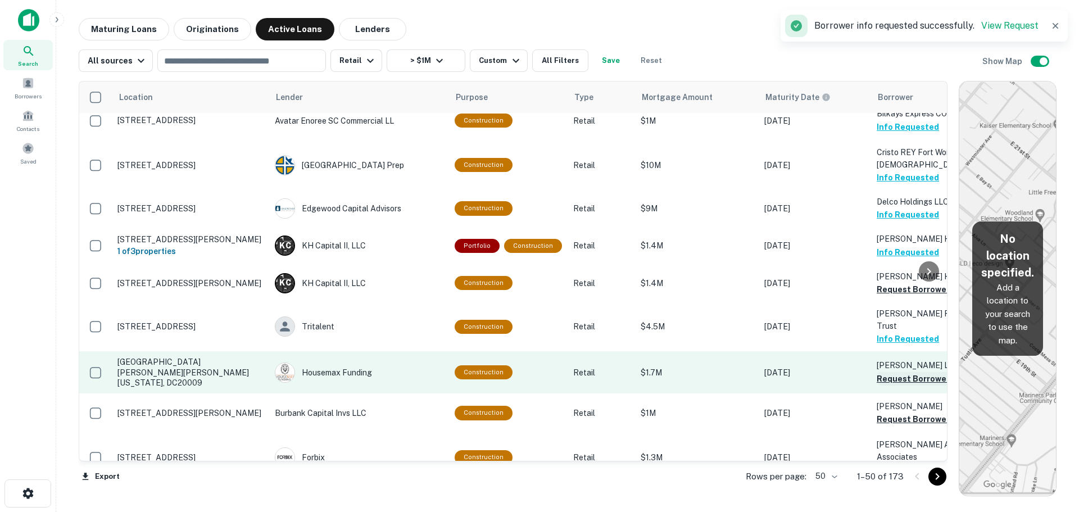
click at [887, 372] on button "Request Borrower Info" at bounding box center [922, 378] width 91 height 13
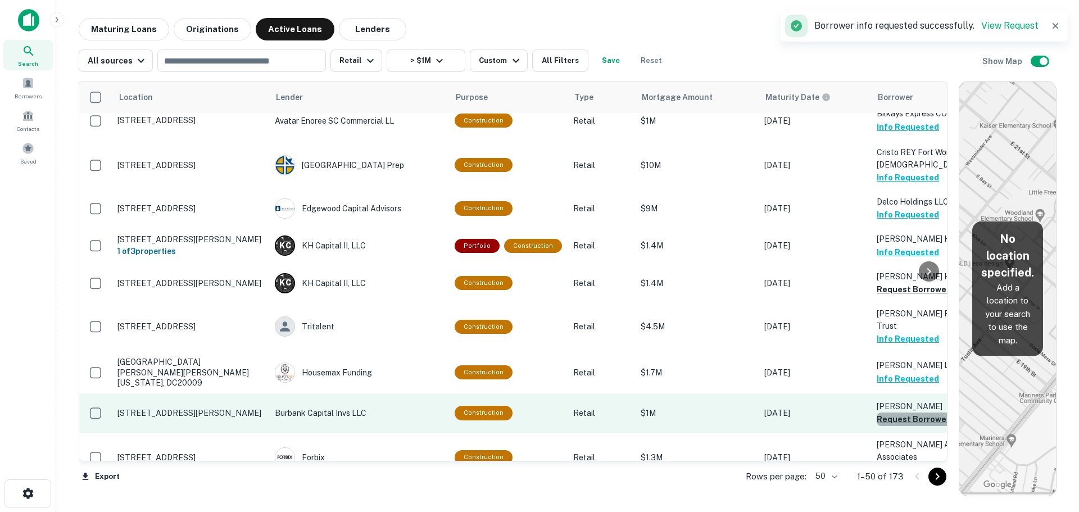
click at [897, 412] on button "Request Borrower Info" at bounding box center [922, 418] width 91 height 13
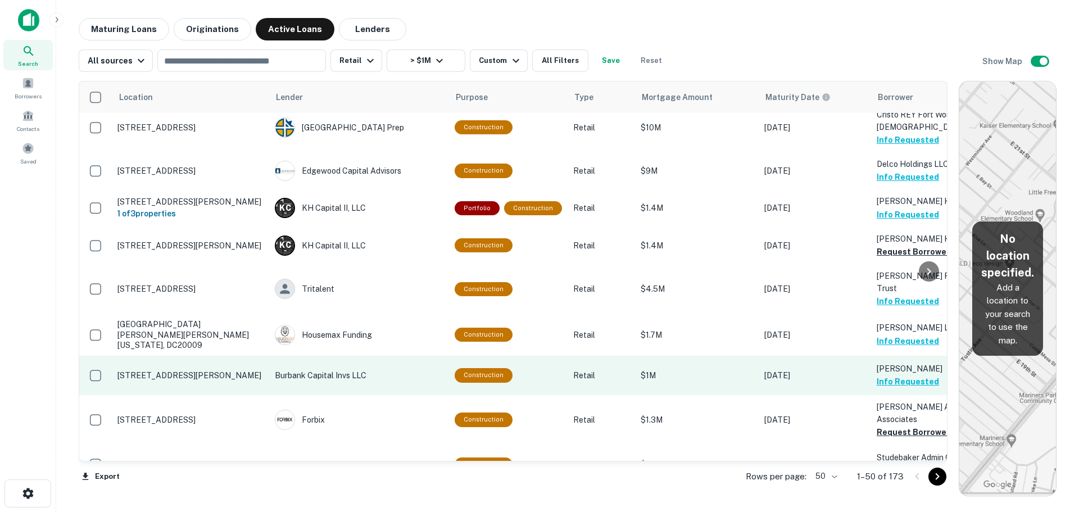
scroll to position [899, 0]
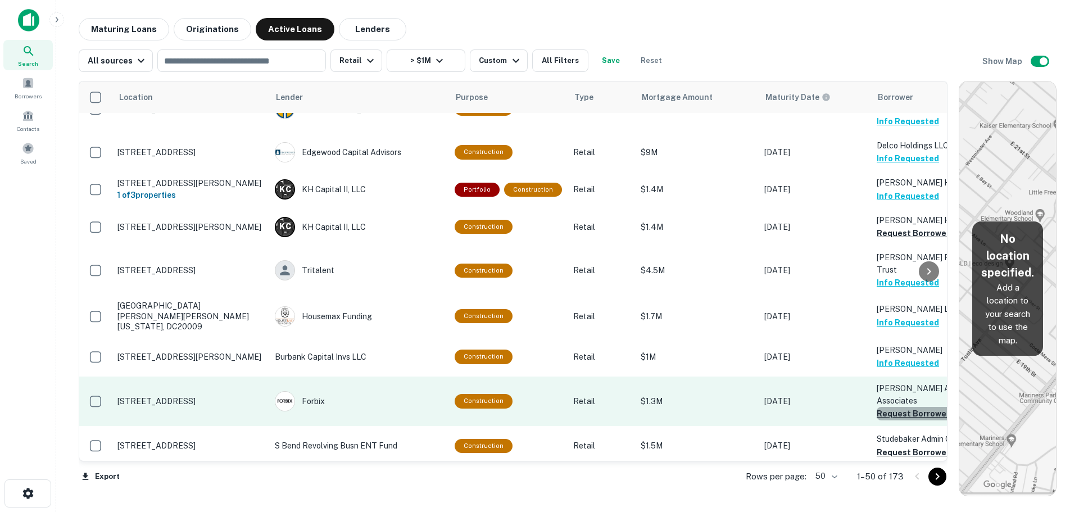
click at [892, 407] on button "Request Borrower Info" at bounding box center [922, 413] width 91 height 13
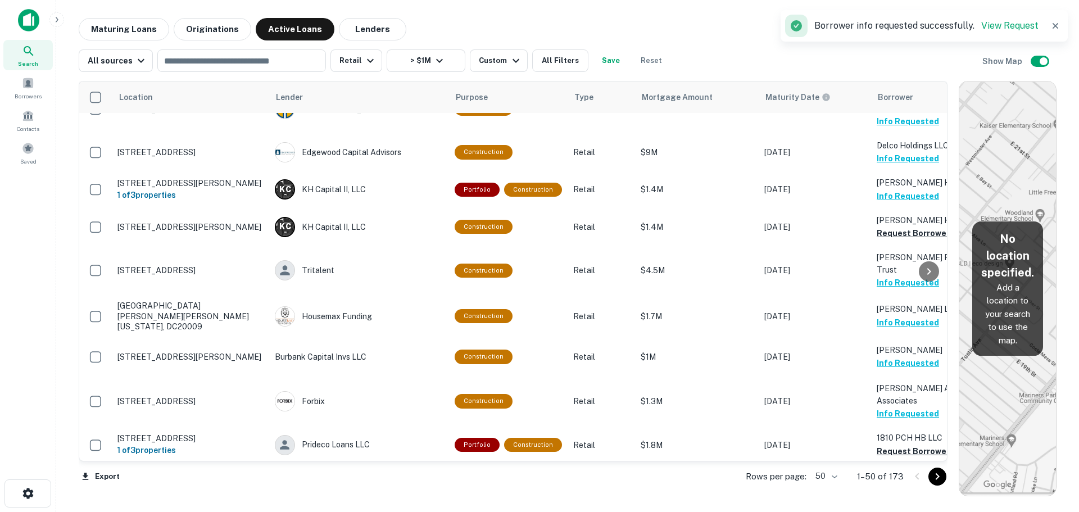
click at [891, 483] on button "Request Borrower Info" at bounding box center [922, 489] width 91 height 13
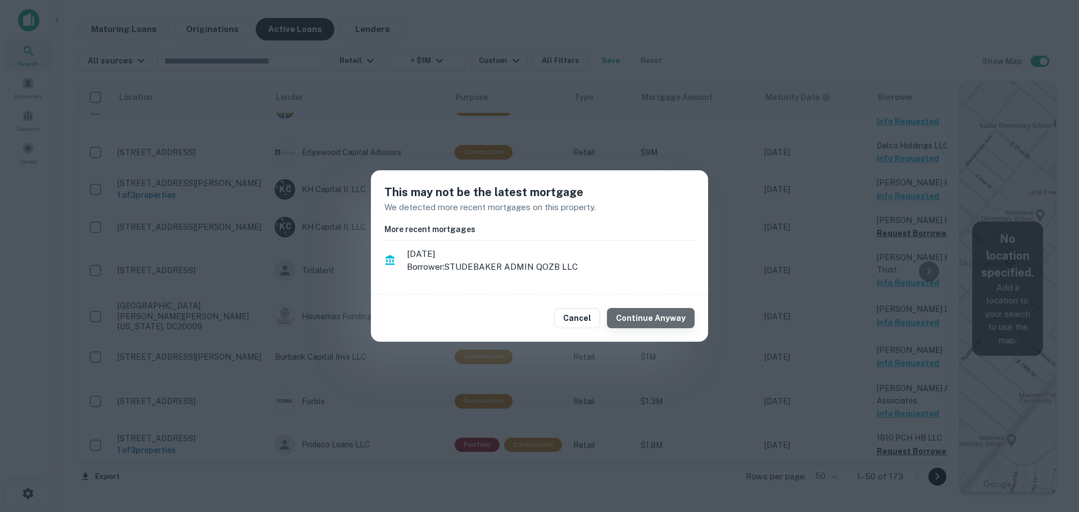
click at [665, 313] on button "Continue Anyway" at bounding box center [651, 318] width 88 height 20
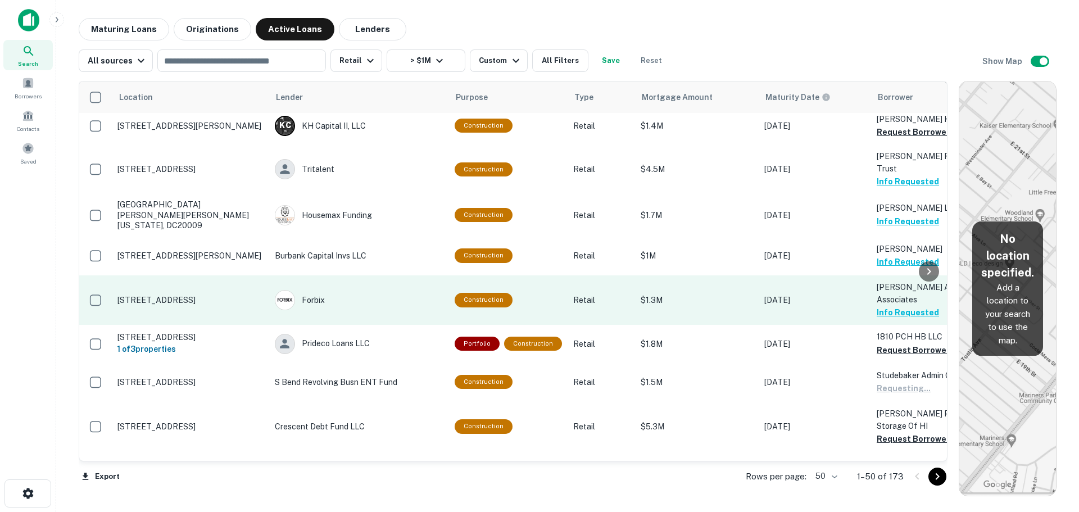
scroll to position [1012, 0]
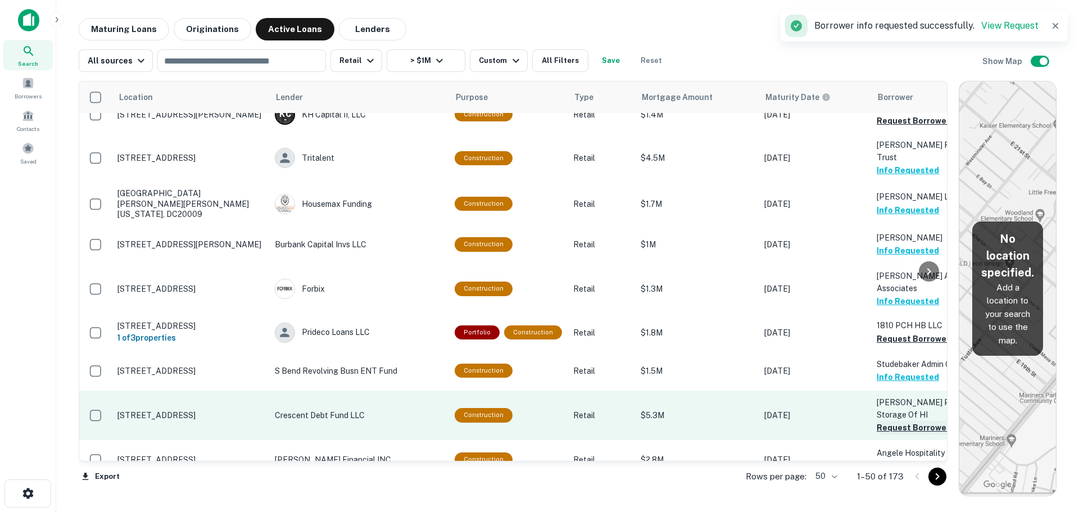
click at [887, 421] on button "Request Borrower Info" at bounding box center [922, 427] width 91 height 13
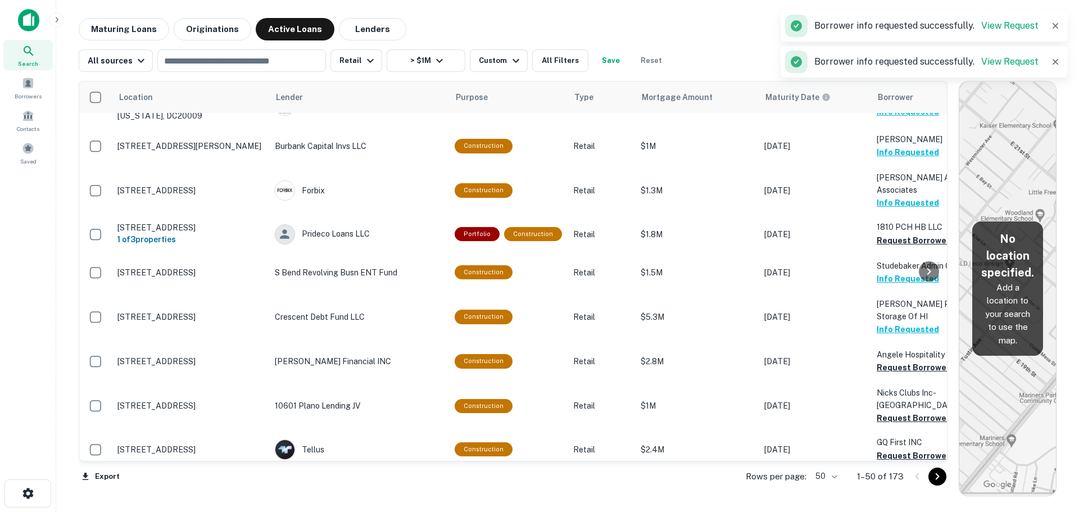
scroll to position [1124, 0]
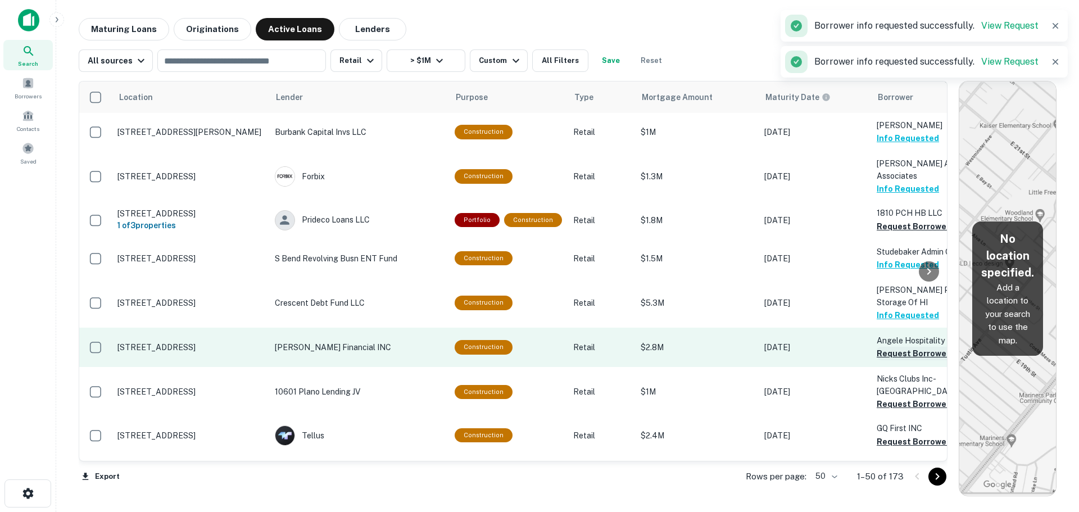
click at [905, 347] on button "Request Borrower Info" at bounding box center [922, 353] width 91 height 13
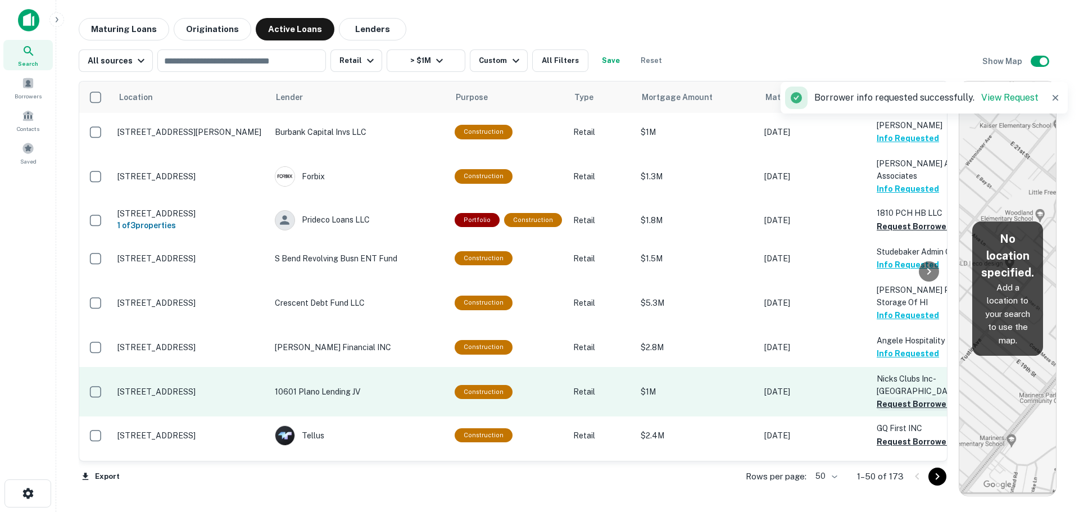
click at [904, 397] on button "Request Borrower Info" at bounding box center [922, 403] width 91 height 13
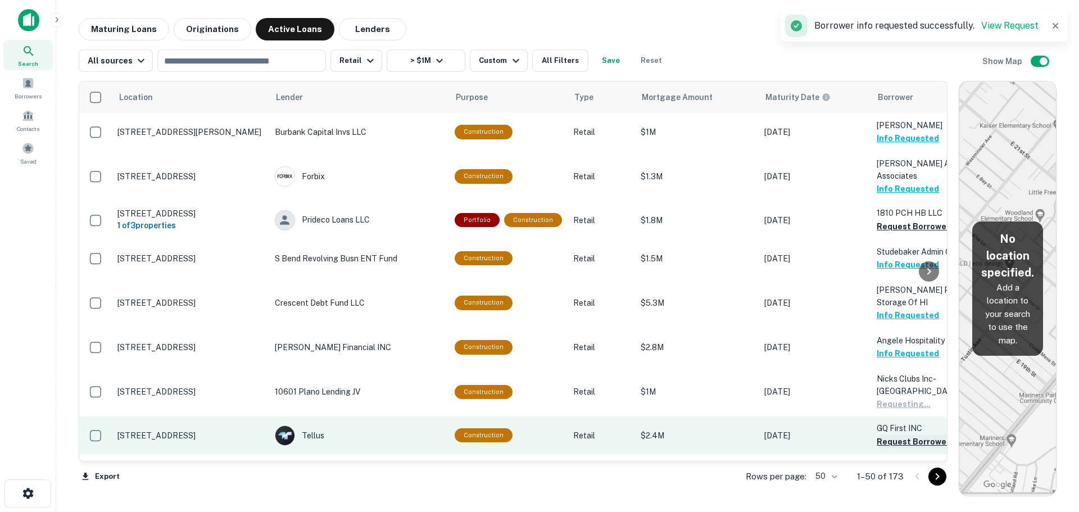
click at [900, 435] on button "Request Borrower Info" at bounding box center [922, 441] width 91 height 13
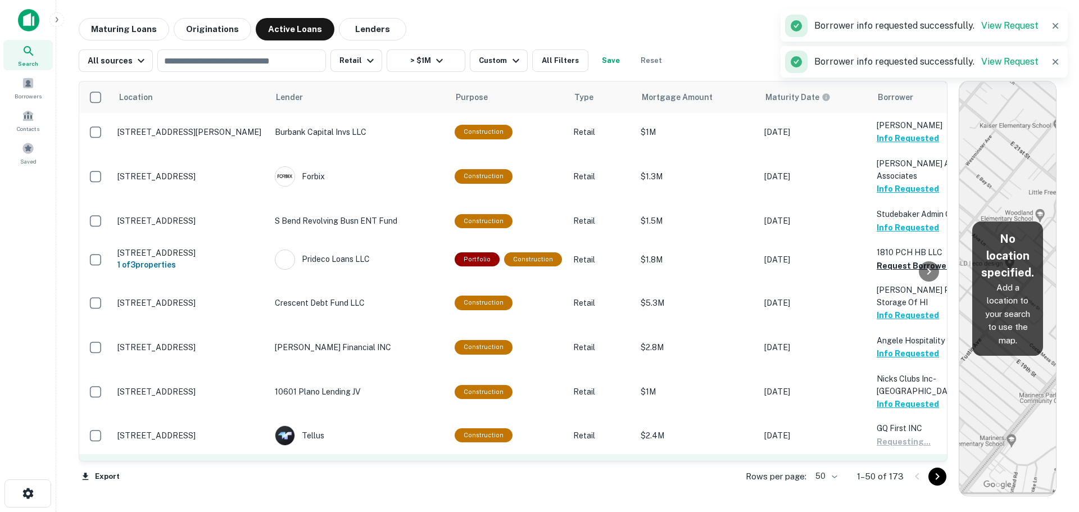
click at [897, 472] on button "Request Borrower Info" at bounding box center [922, 478] width 91 height 13
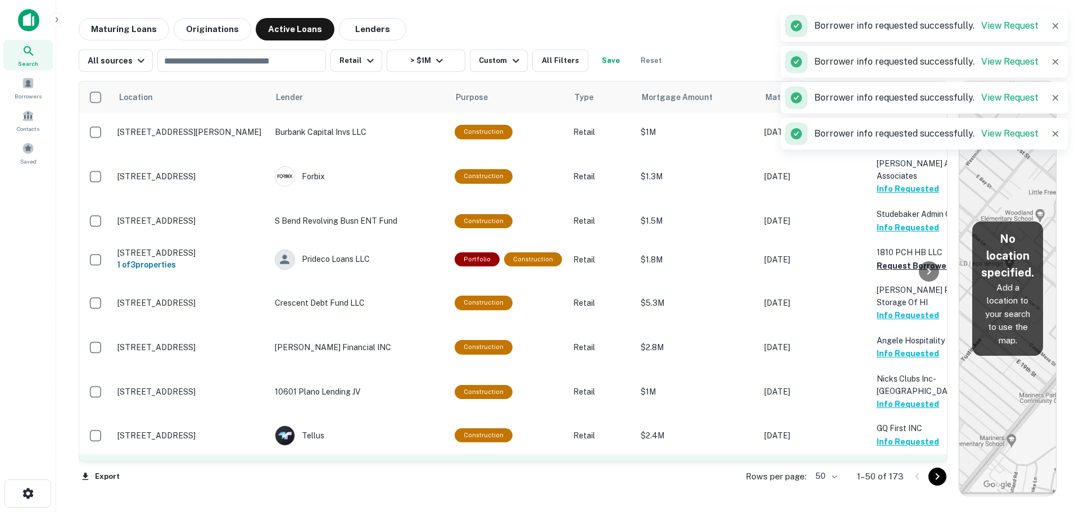
scroll to position [1236, 0]
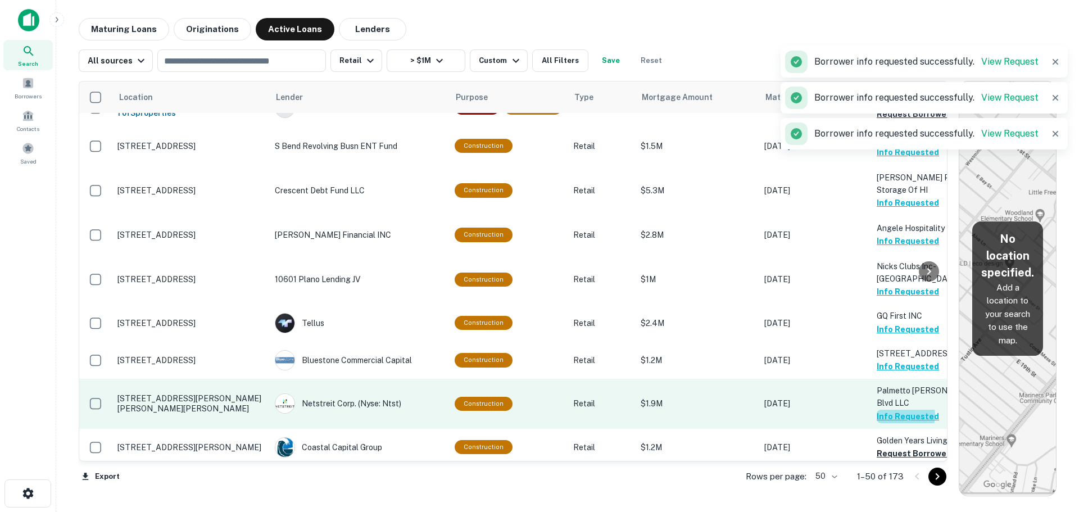
click at [894, 410] on button "Info Requested" at bounding box center [908, 416] width 62 height 13
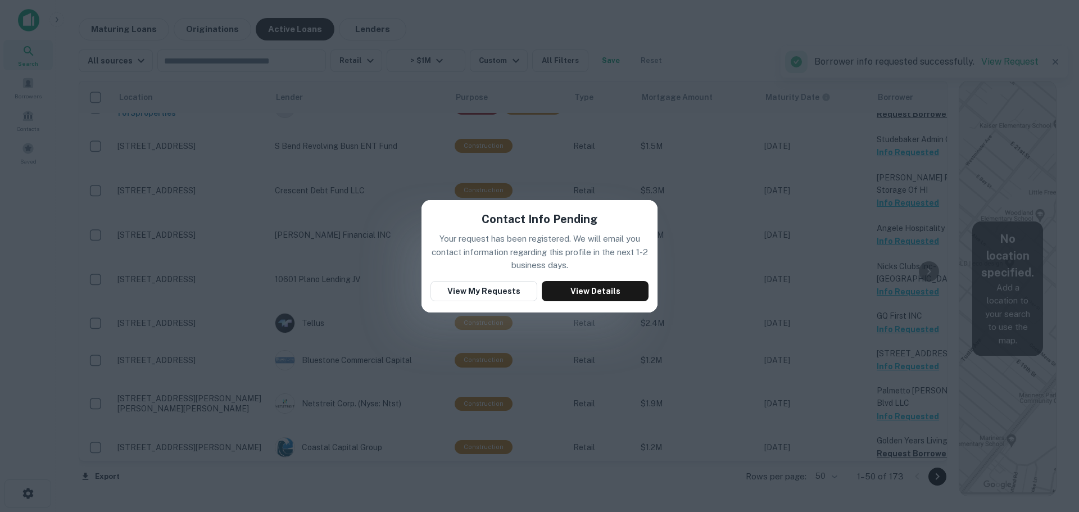
click at [699, 200] on div "Contact Info Pending Your request has been registered. We will email you contac…" at bounding box center [539, 256] width 1079 height 512
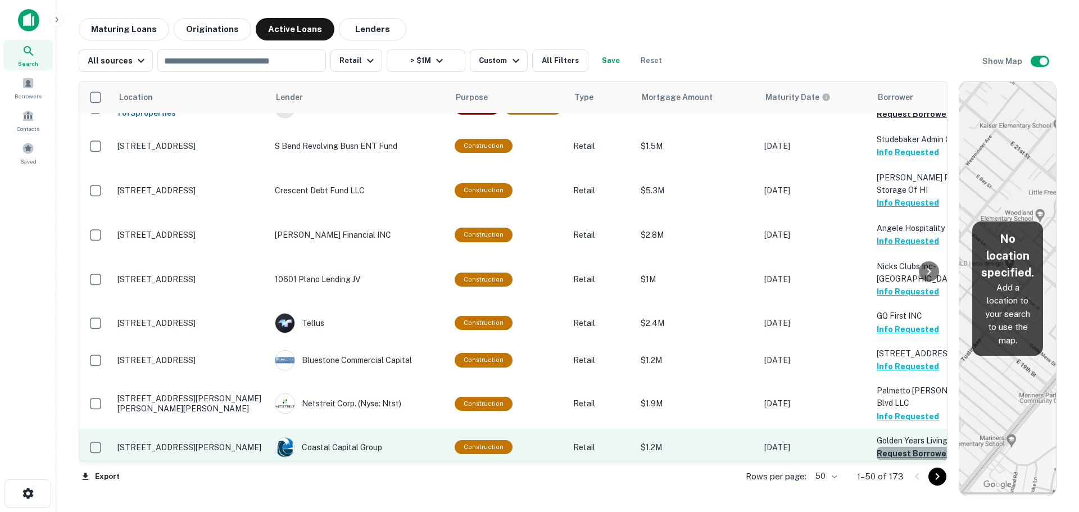
click at [899, 447] on button "Request Borrower Info" at bounding box center [922, 453] width 91 height 13
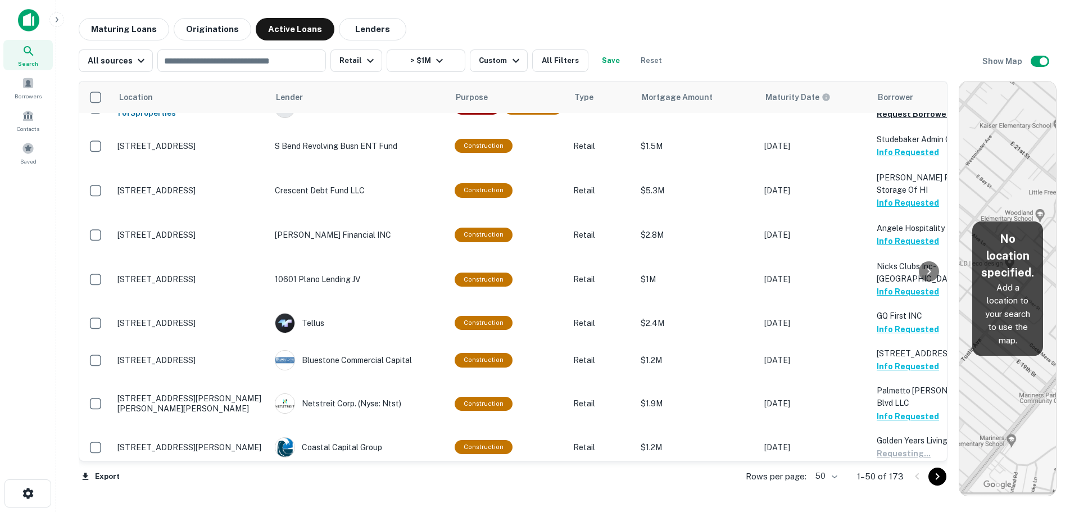
click at [895, 485] on button "Request Borrower Info" at bounding box center [922, 491] width 91 height 13
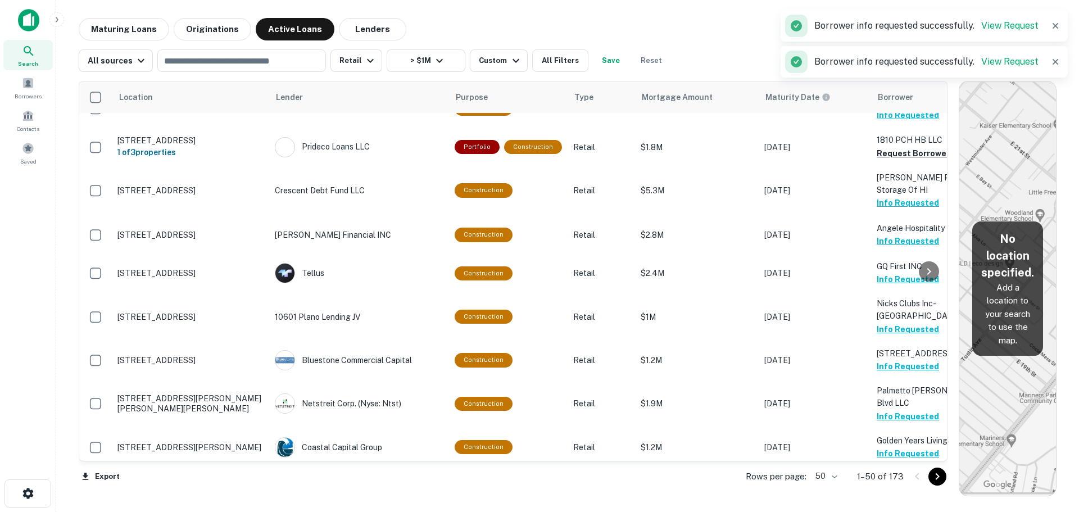
scroll to position [1405, 0]
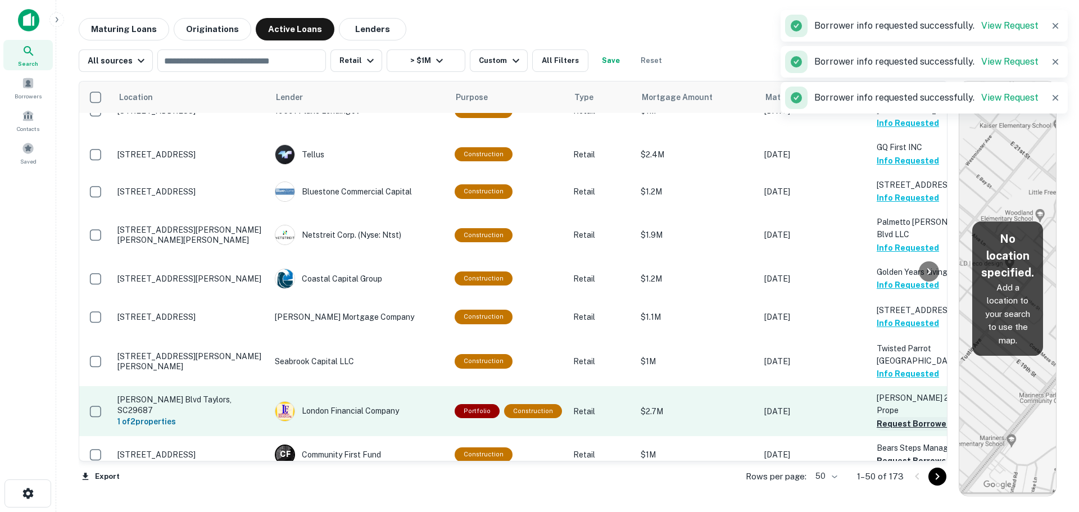
click at [887, 417] on button "Request Borrower Info" at bounding box center [922, 423] width 91 height 13
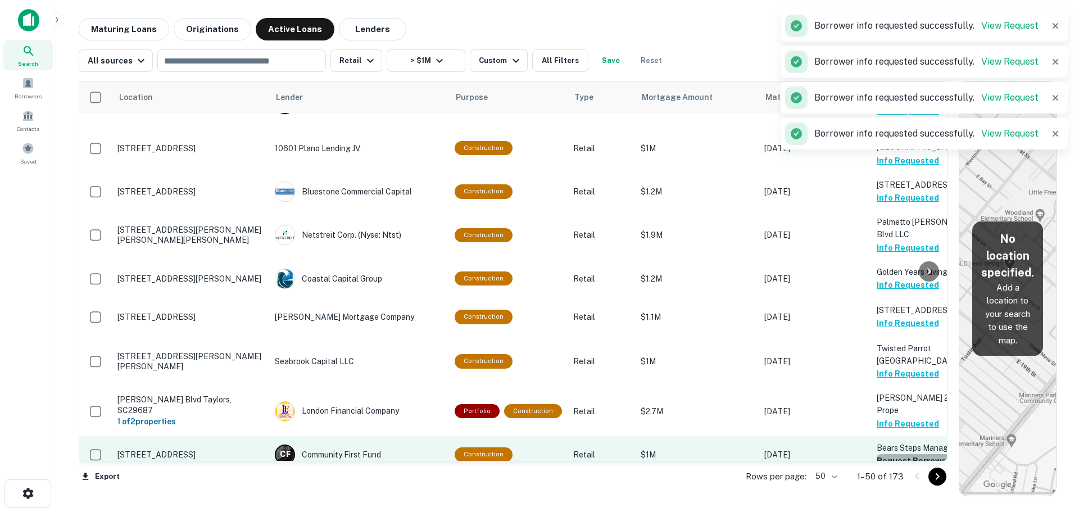
click at [887, 454] on button "Request Borrower Info" at bounding box center [922, 460] width 91 height 13
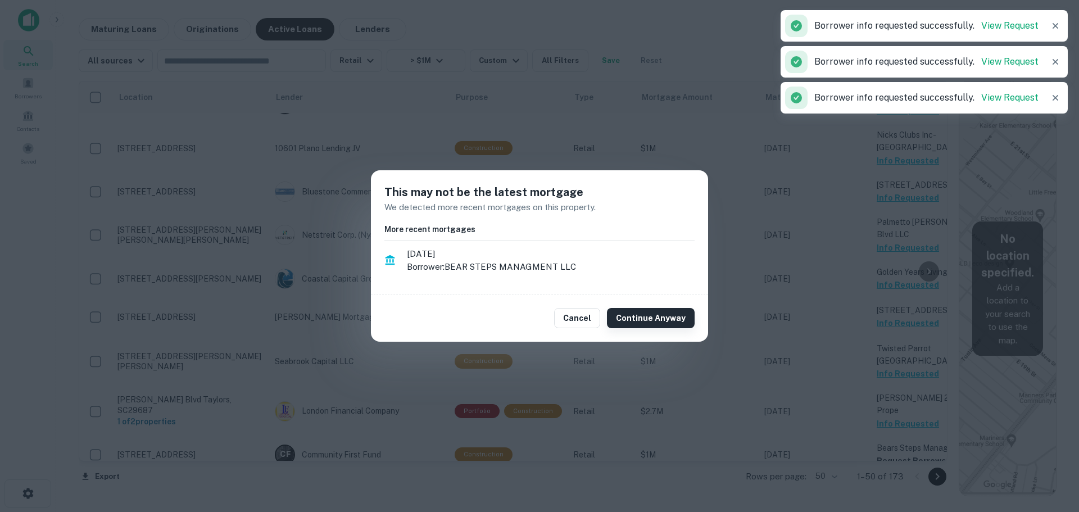
click at [690, 320] on button "Continue Anyway" at bounding box center [651, 318] width 88 height 20
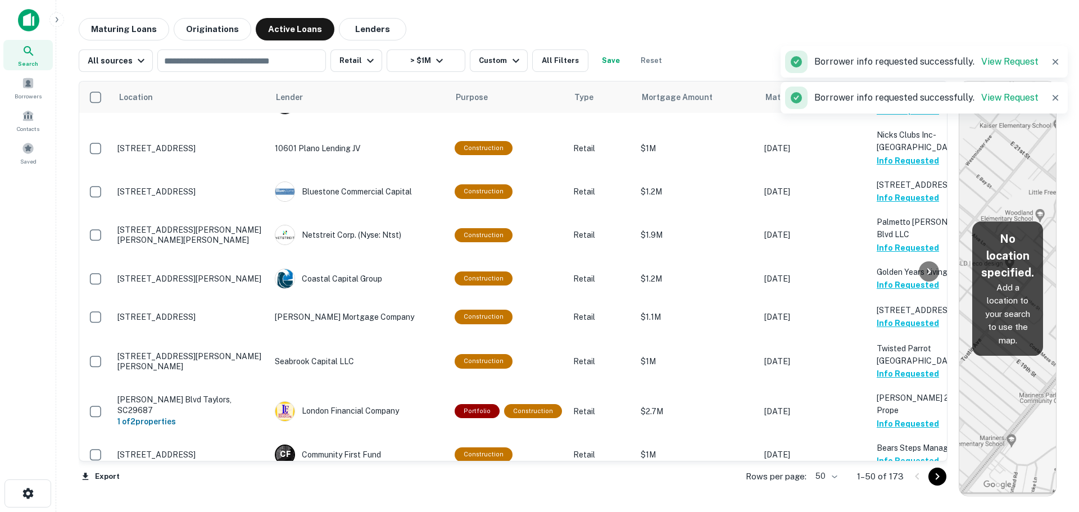
click at [911, 491] on button "Request Borrower Info" at bounding box center [922, 497] width 91 height 13
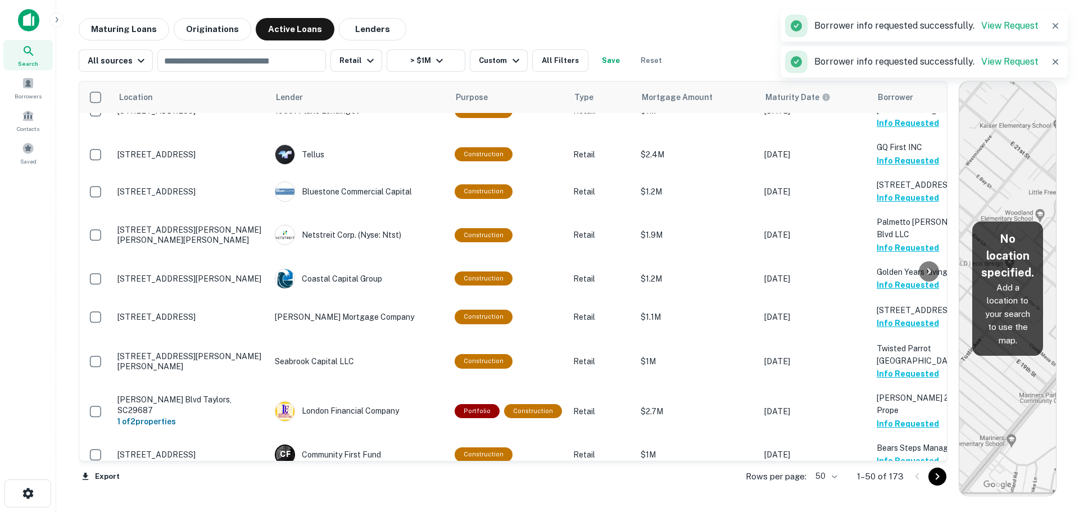
scroll to position [1461, 0]
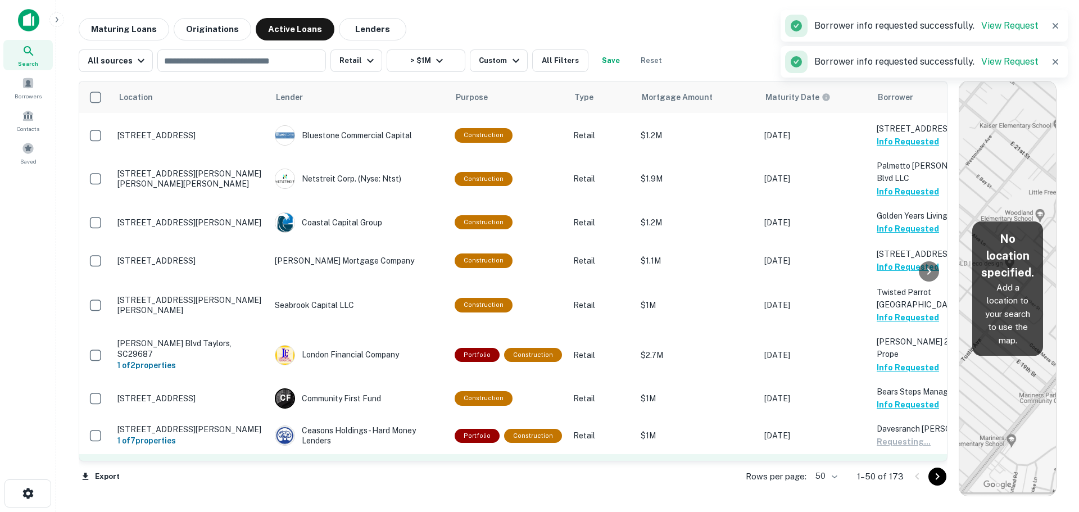
click at [909, 474] on button "Request Borrower Info" at bounding box center [922, 480] width 91 height 13
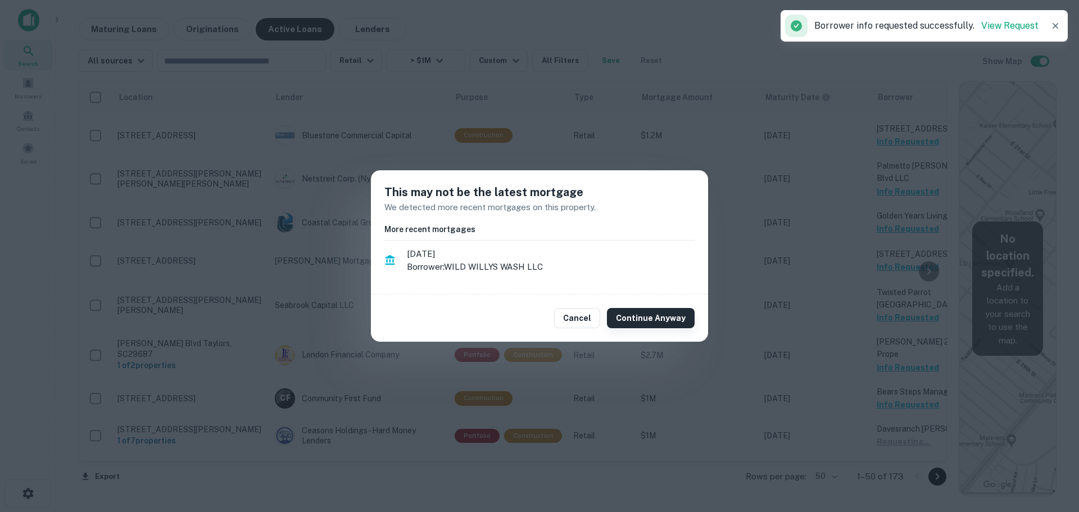
click at [681, 325] on button "Continue Anyway" at bounding box center [651, 318] width 88 height 20
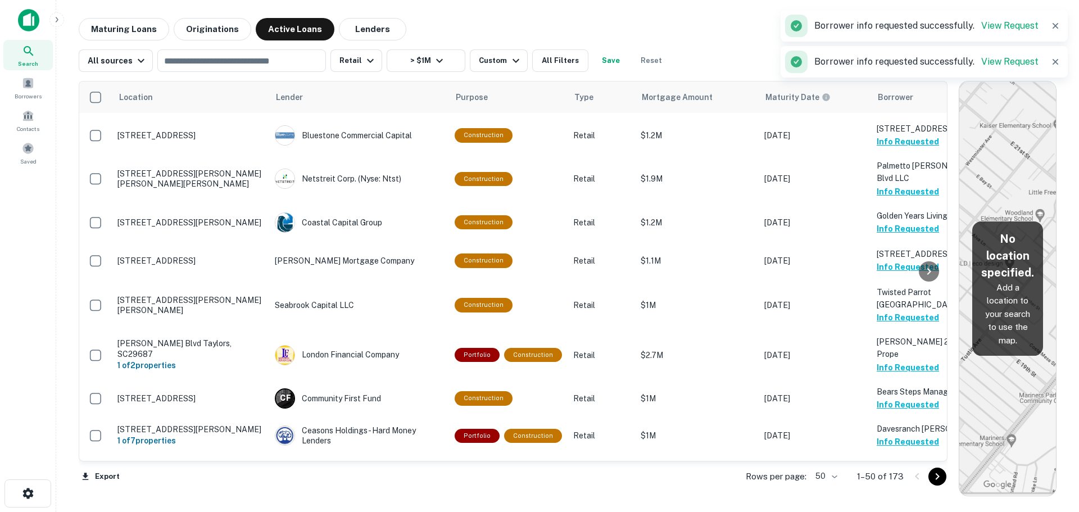
click at [905, 499] on p "Wild Willys Wash LLC" at bounding box center [933, 505] width 112 height 12
click at [897, 511] on button "Request Borrower Info" at bounding box center [922, 518] width 91 height 13
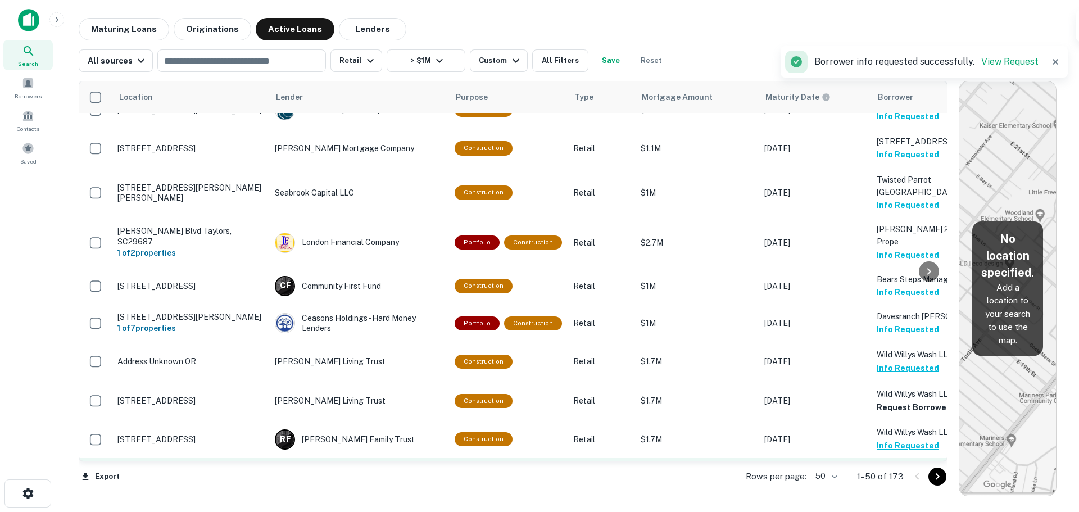
click at [894, 476] on button "Request Borrower Info" at bounding box center [922, 482] width 91 height 13
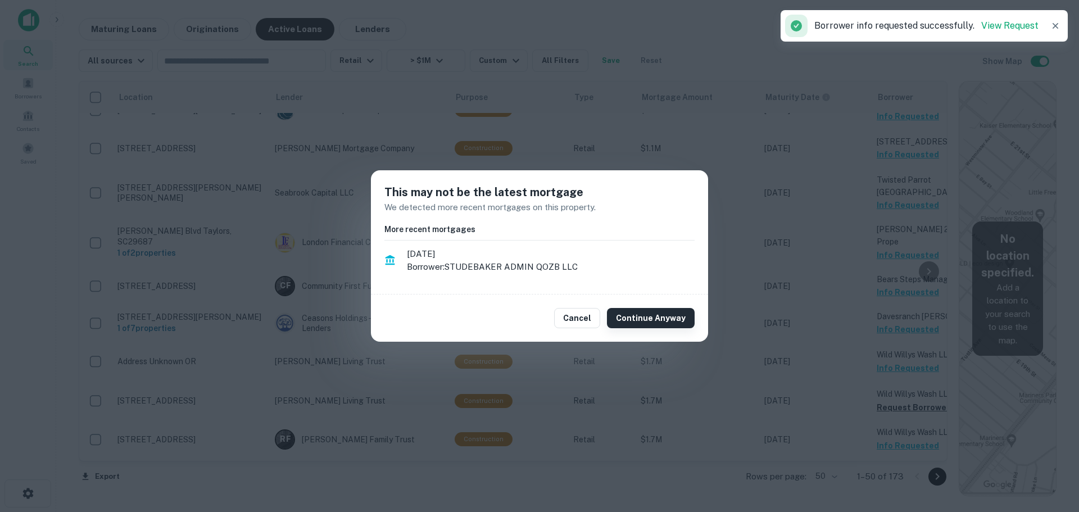
click at [670, 321] on button "Continue Anyway" at bounding box center [651, 318] width 88 height 20
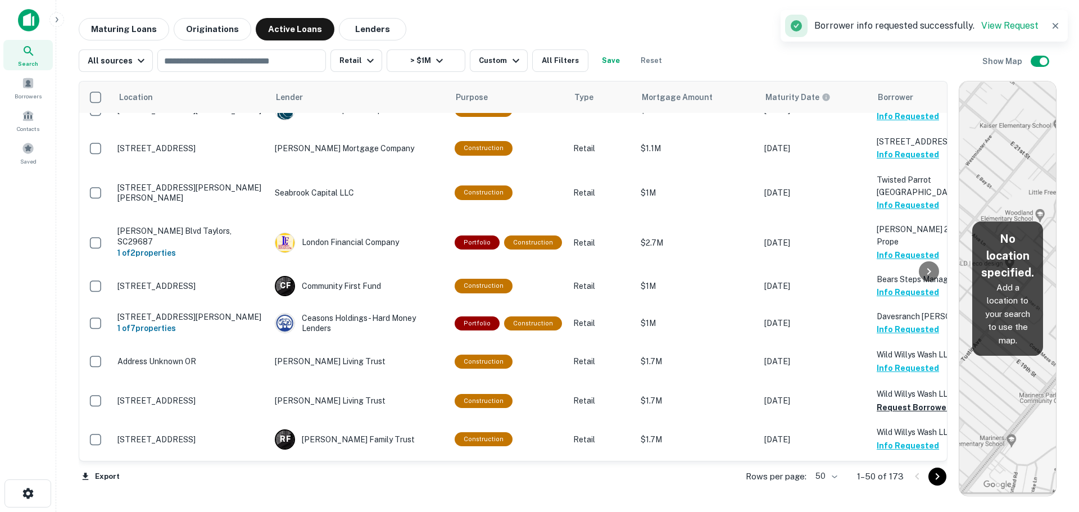
click at [909, 511] on button "Request Borrower Info" at bounding box center [922, 520] width 91 height 13
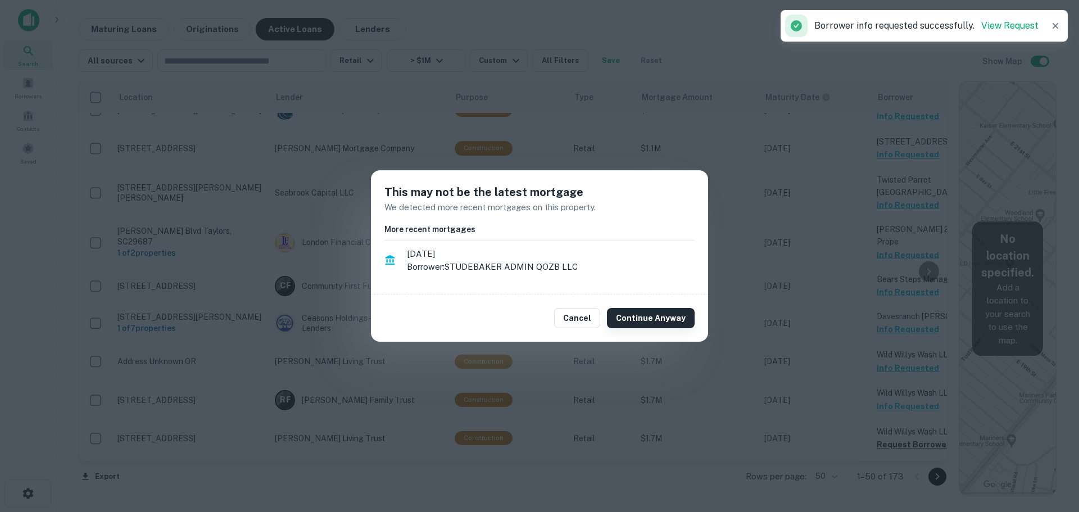
click at [656, 325] on button "Continue Anyway" at bounding box center [651, 318] width 88 height 20
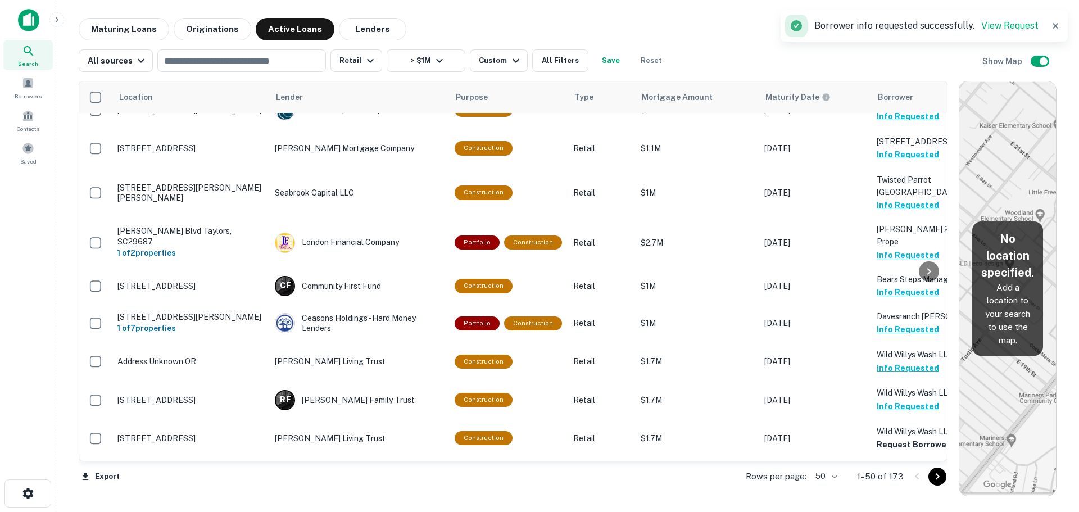
scroll to position [1621, 0]
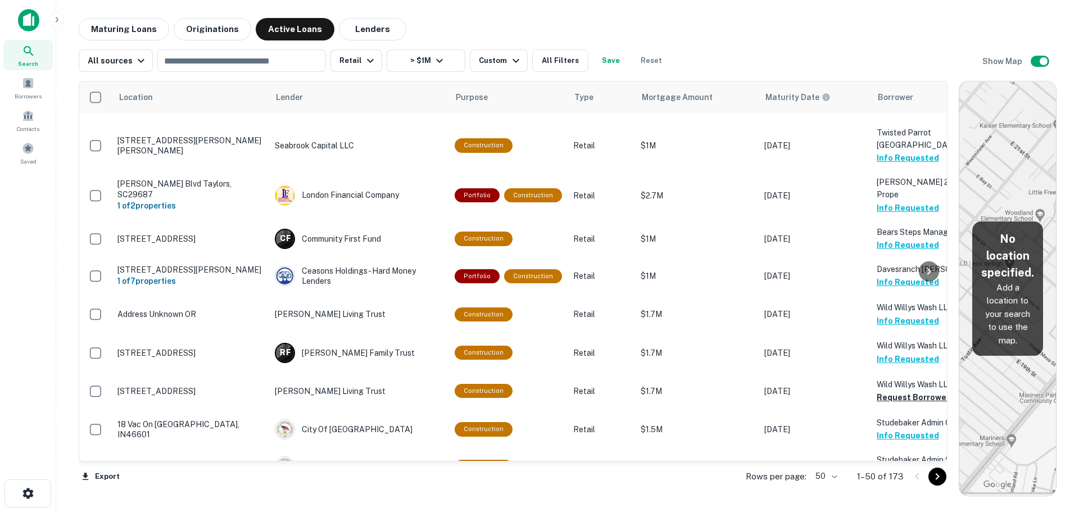
click at [893, 504] on button "Request Borrower Info" at bounding box center [922, 510] width 91 height 13
click at [34, 85] on div "Borrowers" at bounding box center [27, 87] width 49 height 30
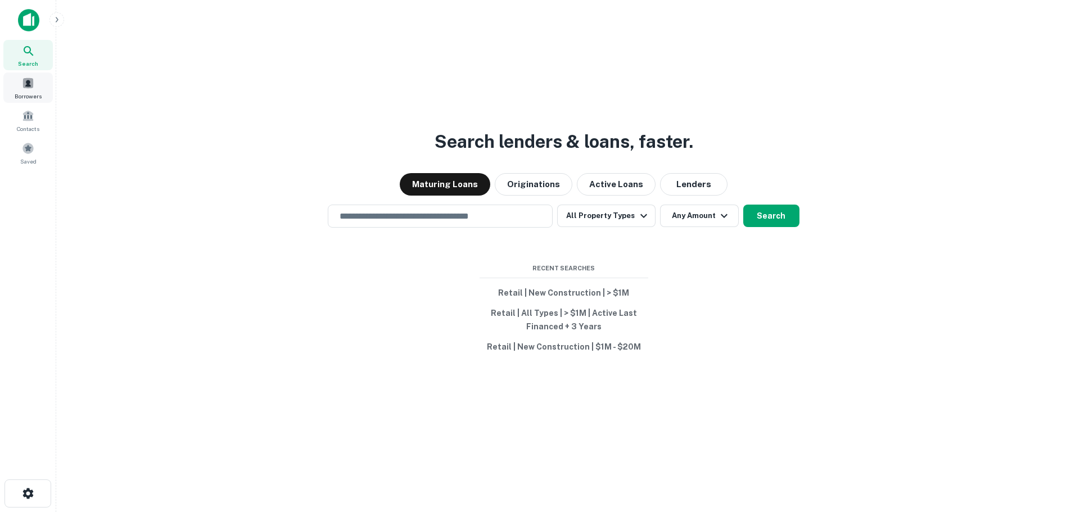
click at [29, 86] on span at bounding box center [28, 83] width 12 height 12
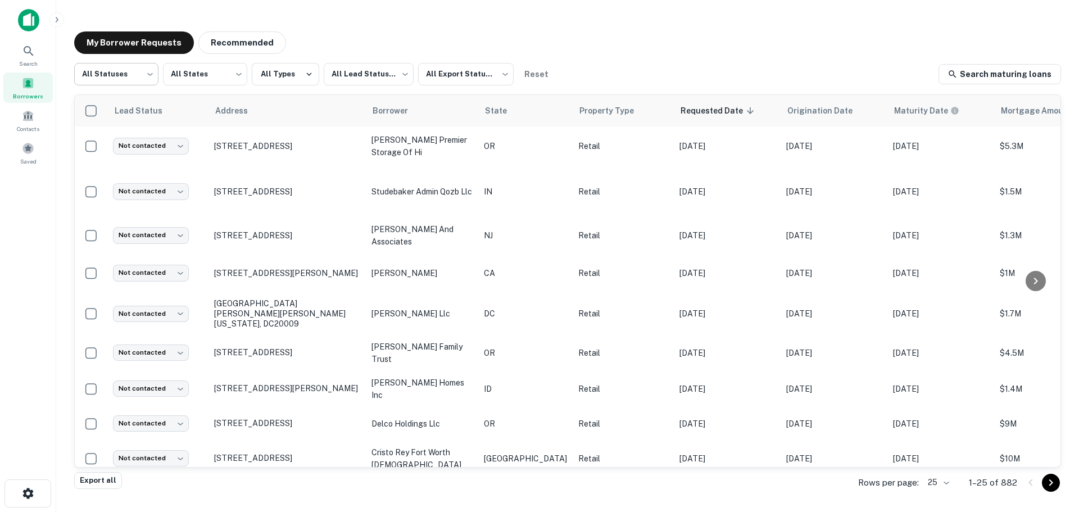
click at [128, 75] on body "Search Borrowers Contacts Saved My Borrower Requests Recommended All Statuses *…" at bounding box center [539, 256] width 1079 height 512
click at [116, 129] on li "Processing" at bounding box center [116, 124] width 84 height 20
type input "**********"
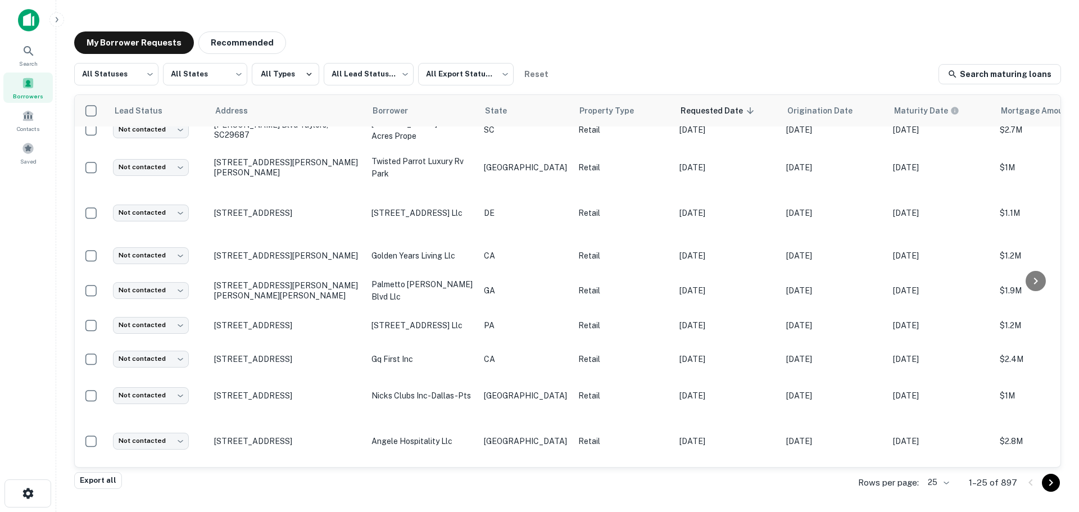
scroll to position [230, 0]
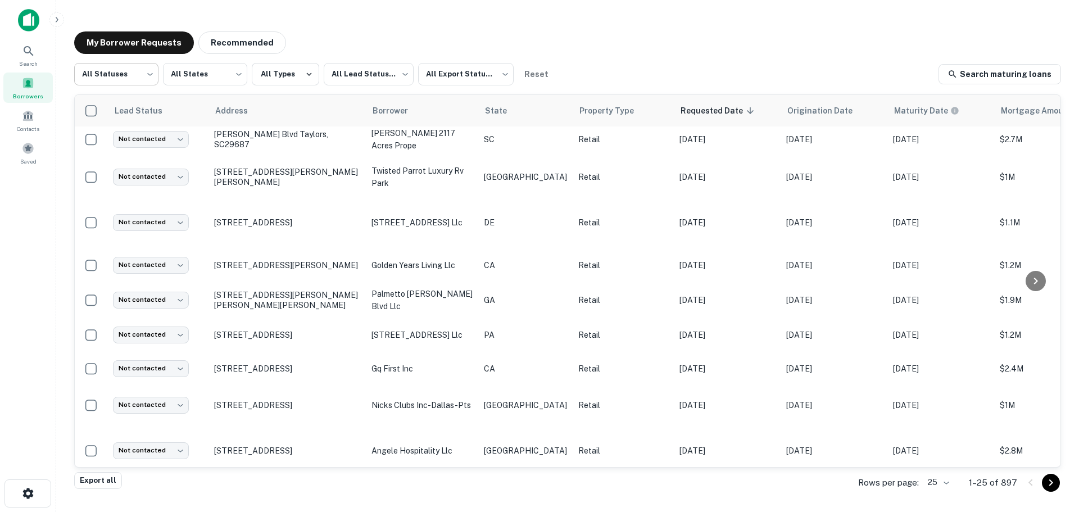
click at [112, 75] on body "Search Borrowers Contacts Saved My Borrower Requests Recommended All Statuses *…" at bounding box center [539, 256] width 1079 height 512
click at [133, 142] on li "Fulfilled" at bounding box center [116, 144] width 84 height 20
type input "*********"
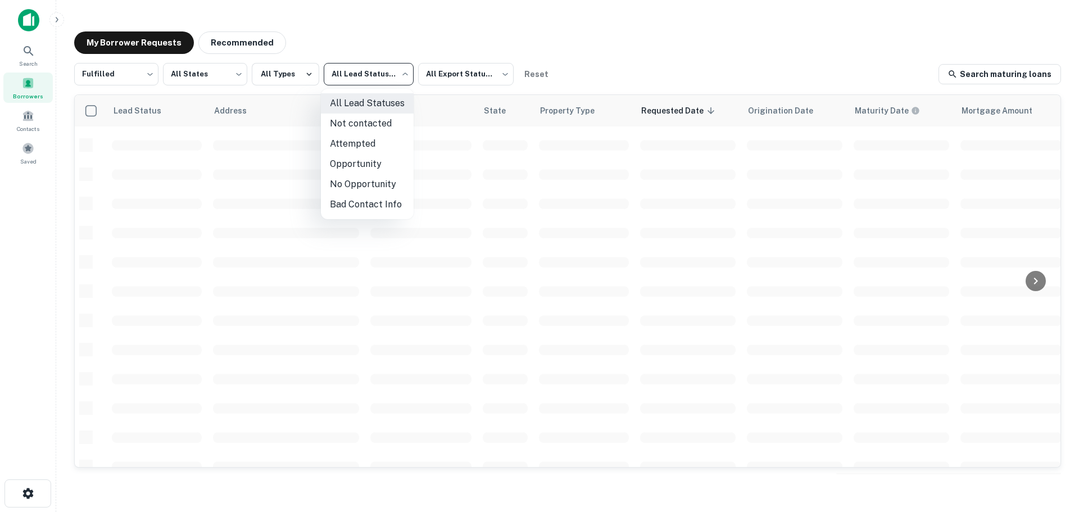
click at [341, 85] on body "Search Borrowers Contacts Saved My Borrower Requests Recommended Fulfilled ****…" at bounding box center [539, 256] width 1079 height 512
click at [383, 120] on li "Not contacted" at bounding box center [367, 124] width 93 height 20
type input "****"
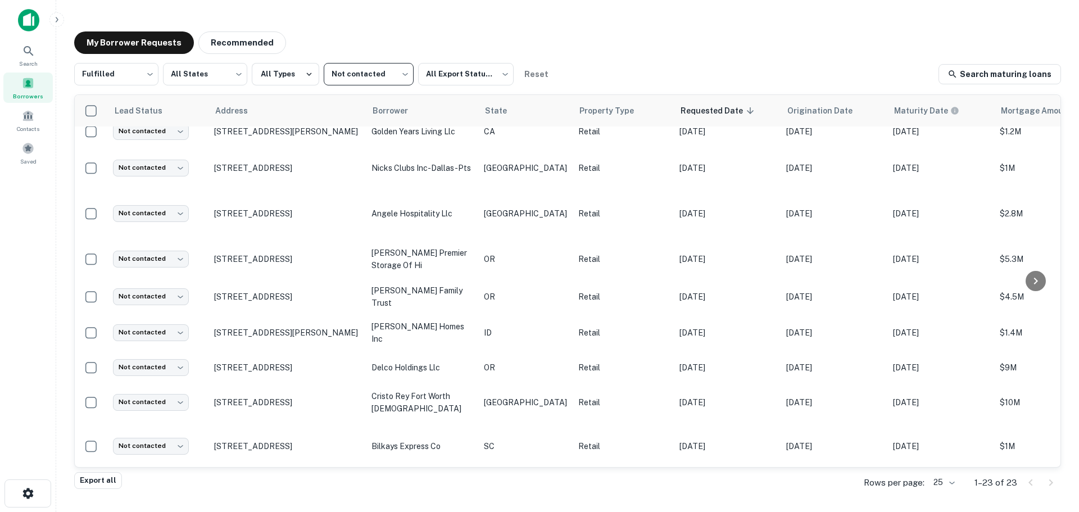
scroll to position [96, 0]
